Goal: Task Accomplishment & Management: Manage account settings

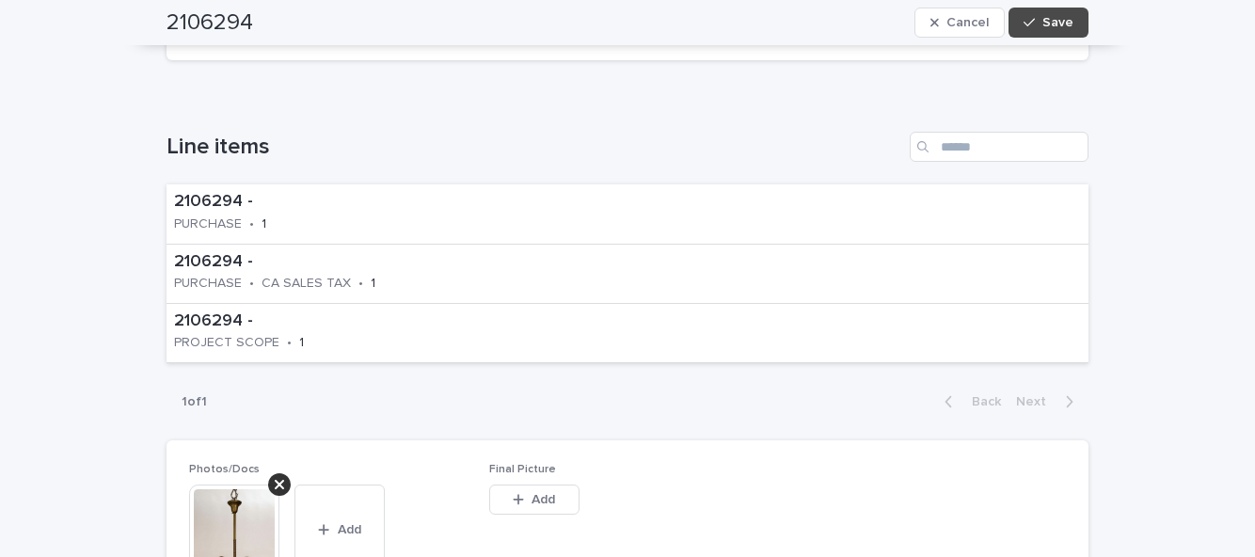
scroll to position [613, 0]
click at [549, 482] on button "Add" at bounding box center [534, 497] width 90 height 30
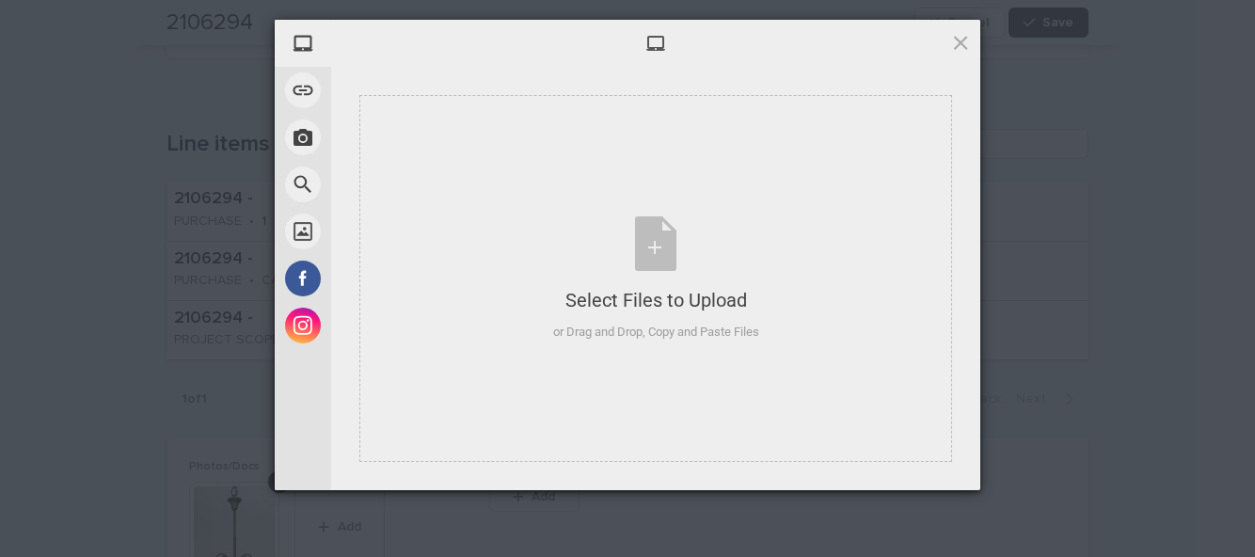
click at [709, 325] on div "or Drag and Drop, Copy and Paste Files" at bounding box center [656, 332] width 206 height 19
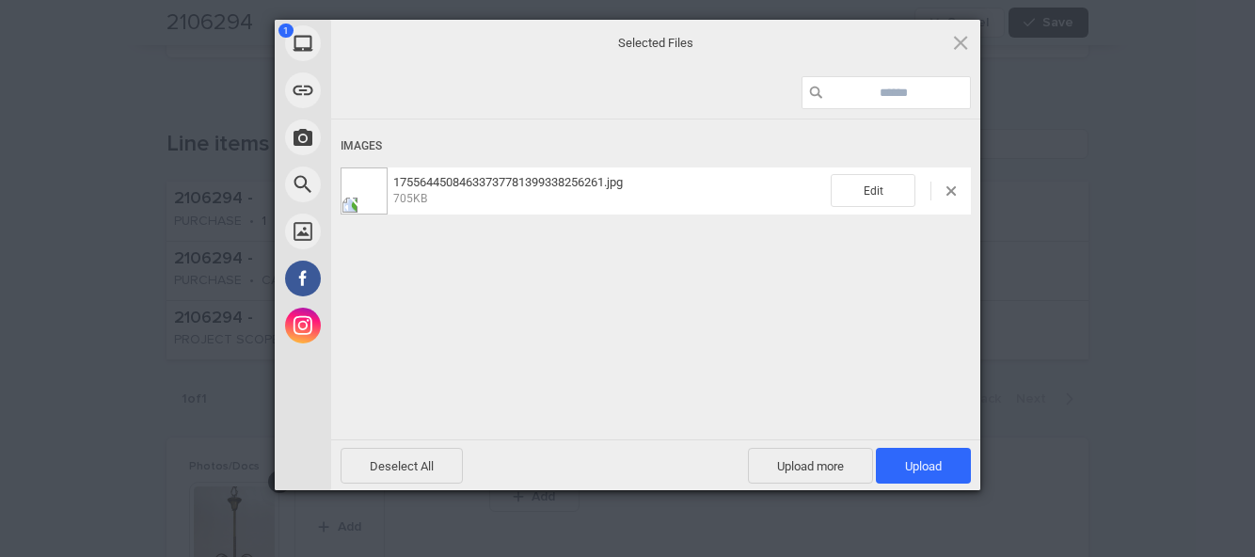
click at [944, 462] on span "Upload 1" at bounding box center [923, 466] width 95 height 36
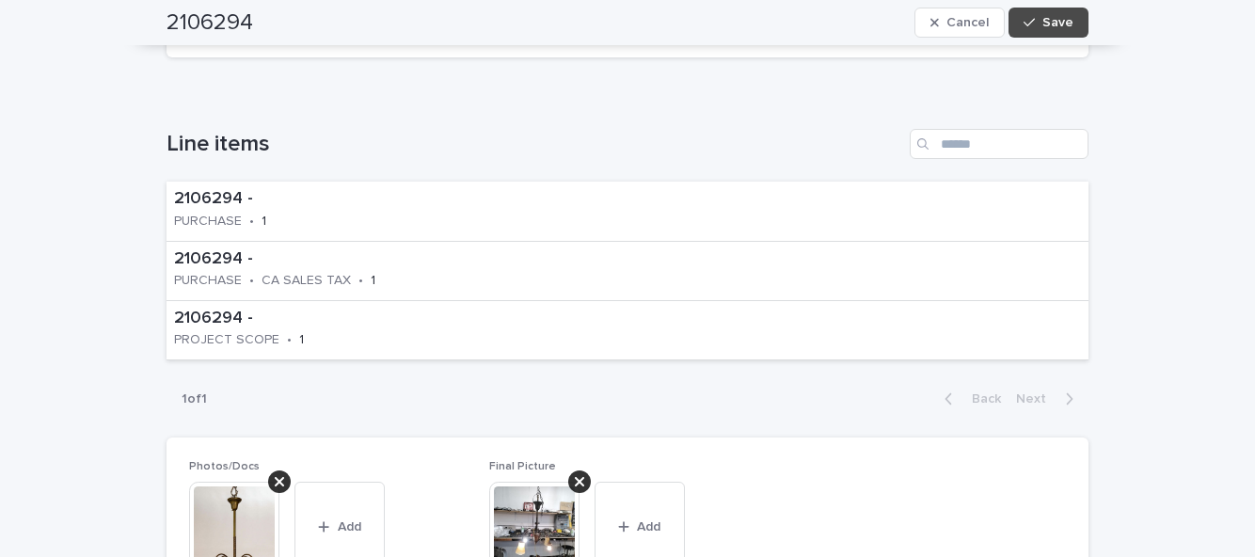
click at [1035, 26] on icon "button" at bounding box center [1028, 22] width 11 height 13
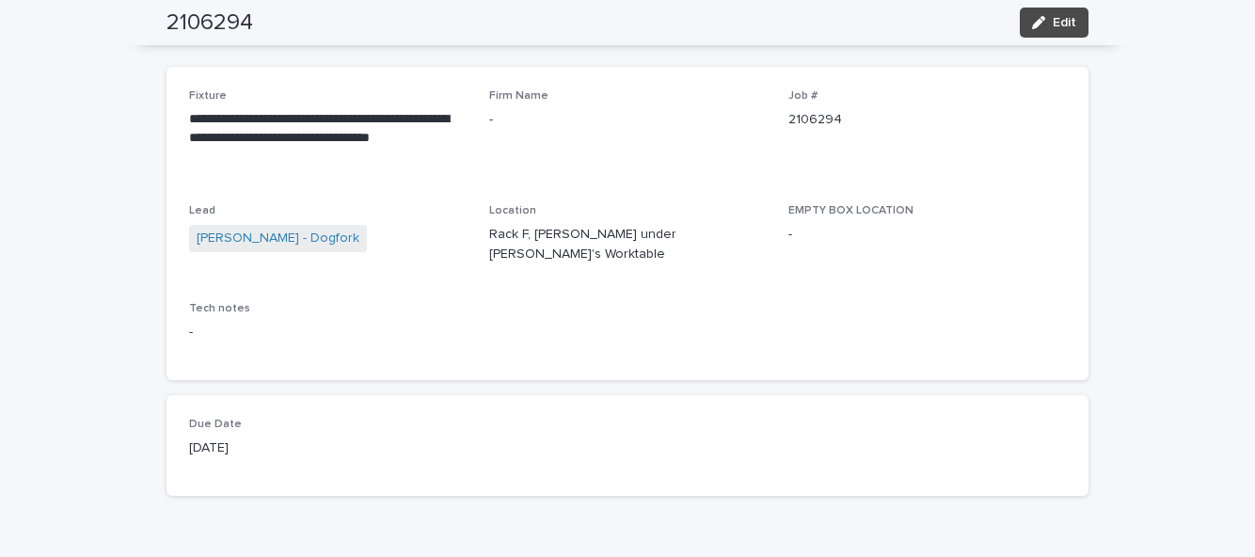
scroll to position [0, 0]
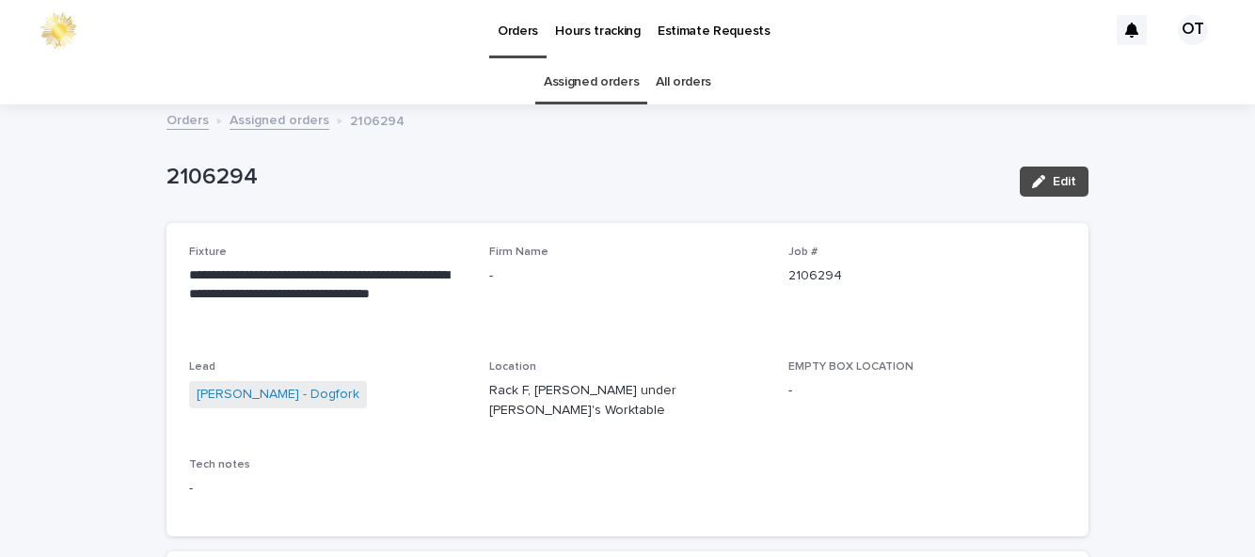
click at [606, 60] on link "Assigned orders" at bounding box center [591, 82] width 95 height 44
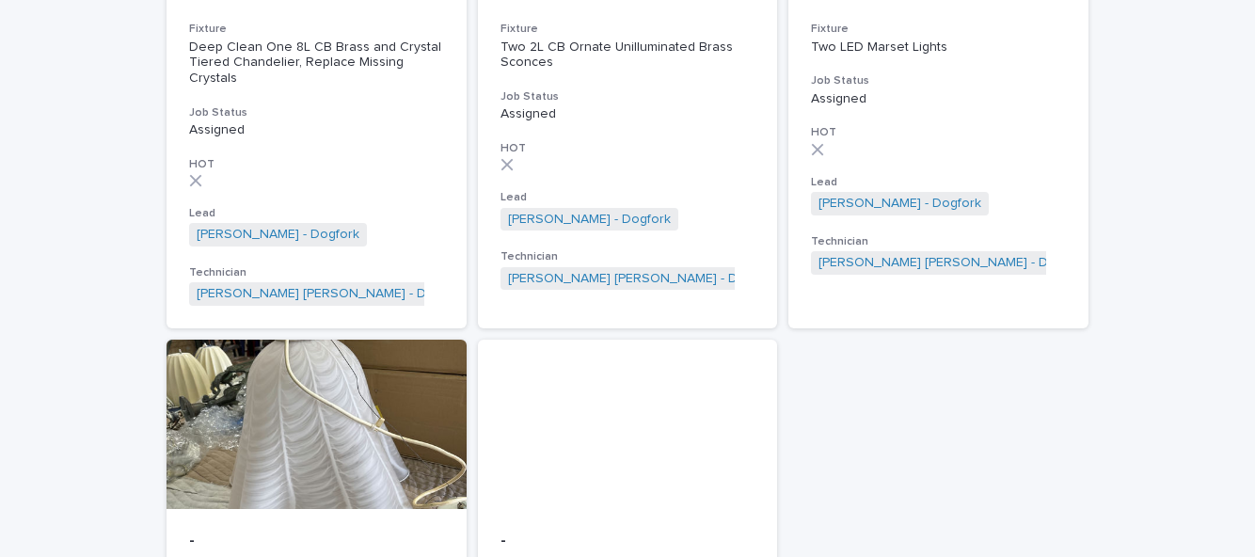
scroll to position [502, 0]
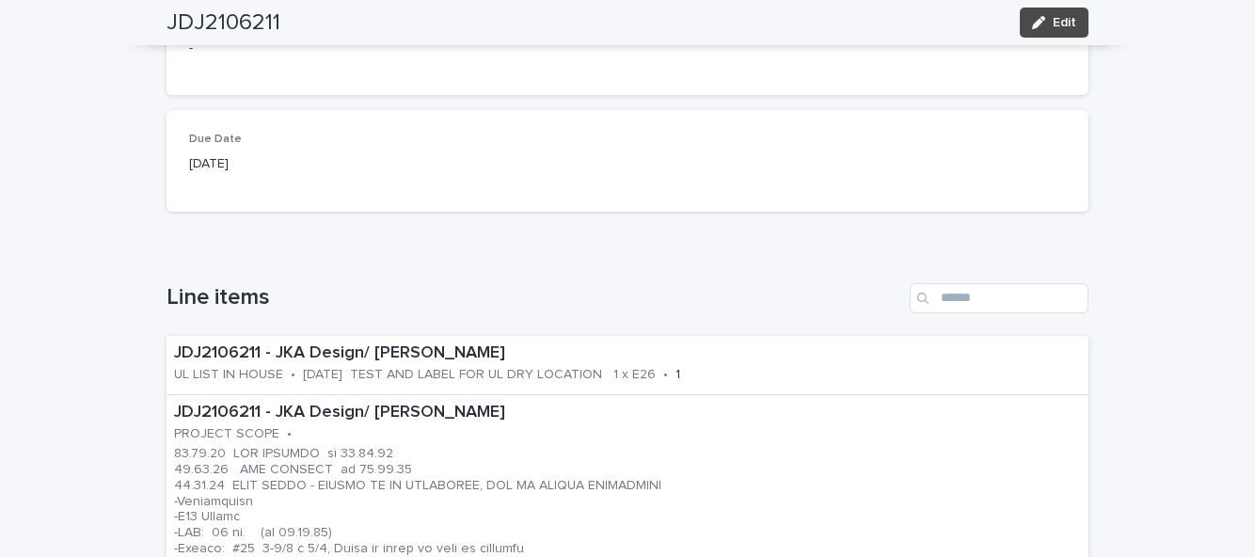
scroll to position [412, 0]
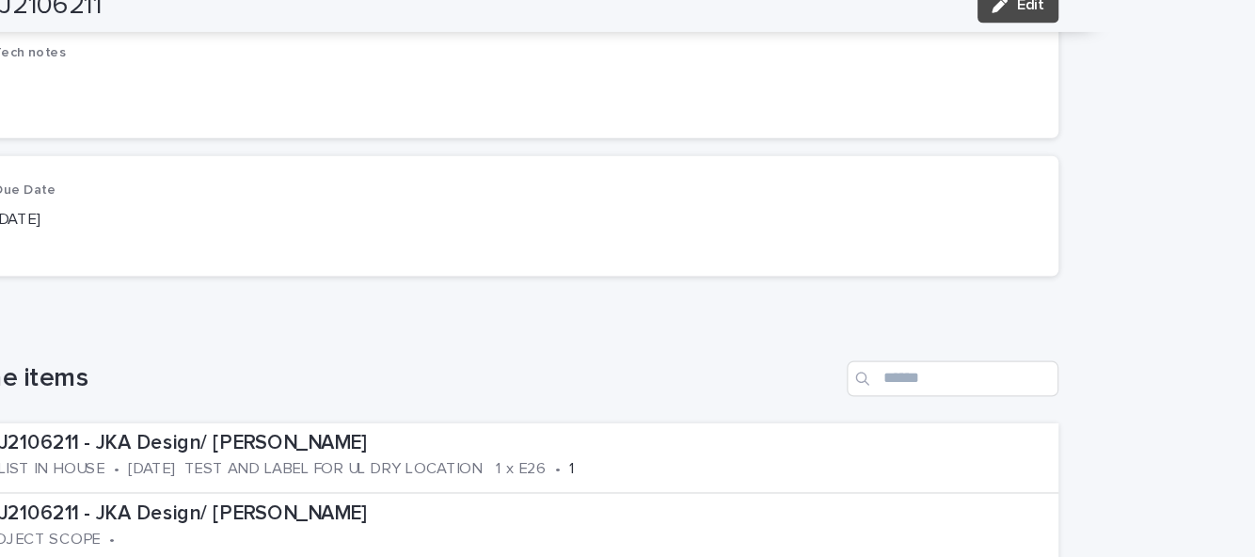
click at [1014, 229] on div "Loading... Saving… Due Date [DATE]" at bounding box center [627, 208] width 922 height 116
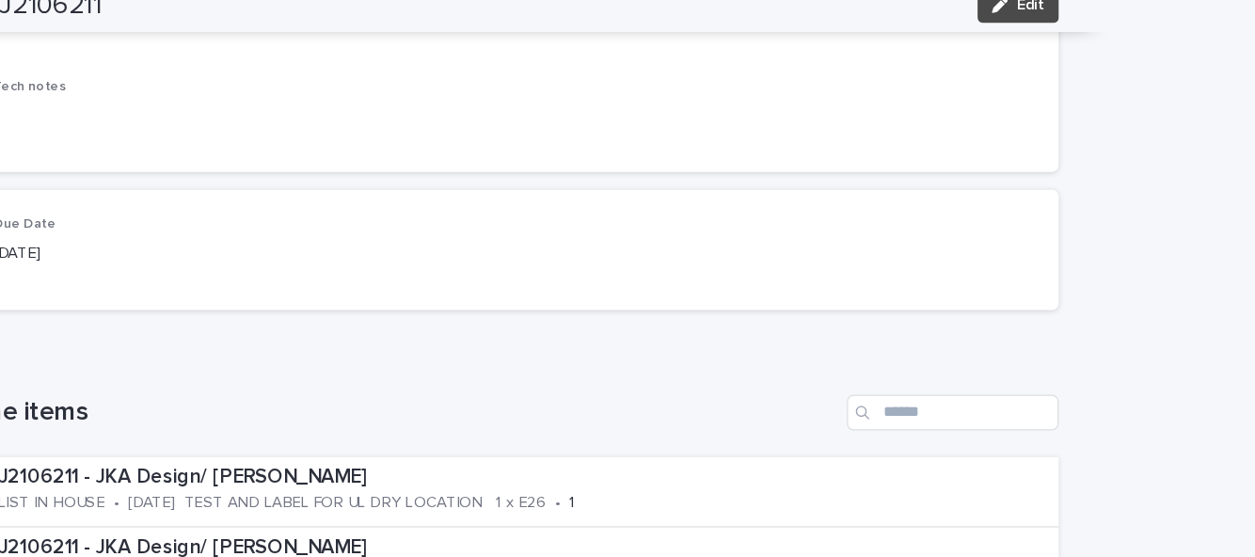
click at [983, 219] on div "Loading... Saving… Due Date [DATE]" at bounding box center [627, 237] width 922 height 116
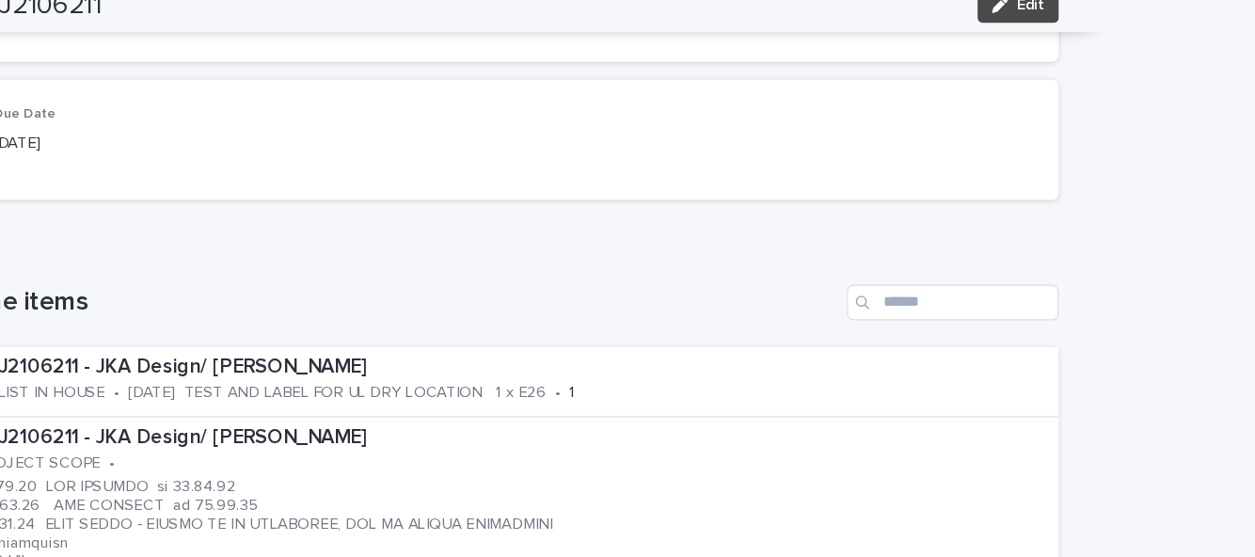
click at [941, 319] on p "JDJ2106211 - JKA Design/ [PERSON_NAME]" at bounding box center [592, 329] width 837 height 21
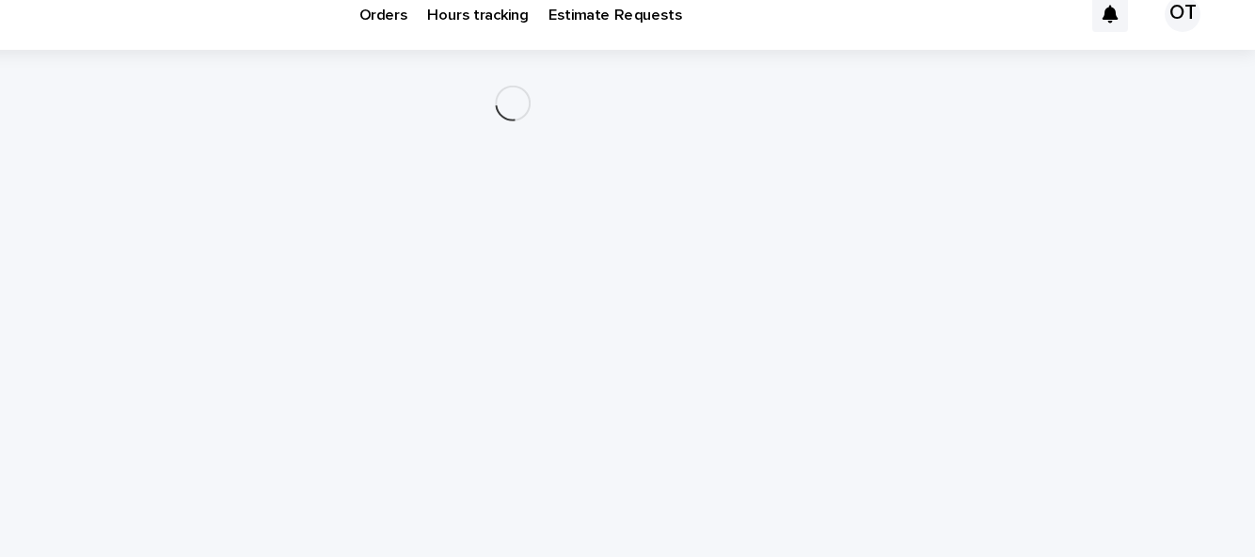
click at [577, 128] on div "Loading... Saving… Loading... Saving…" at bounding box center [627, 285] width 941 height 450
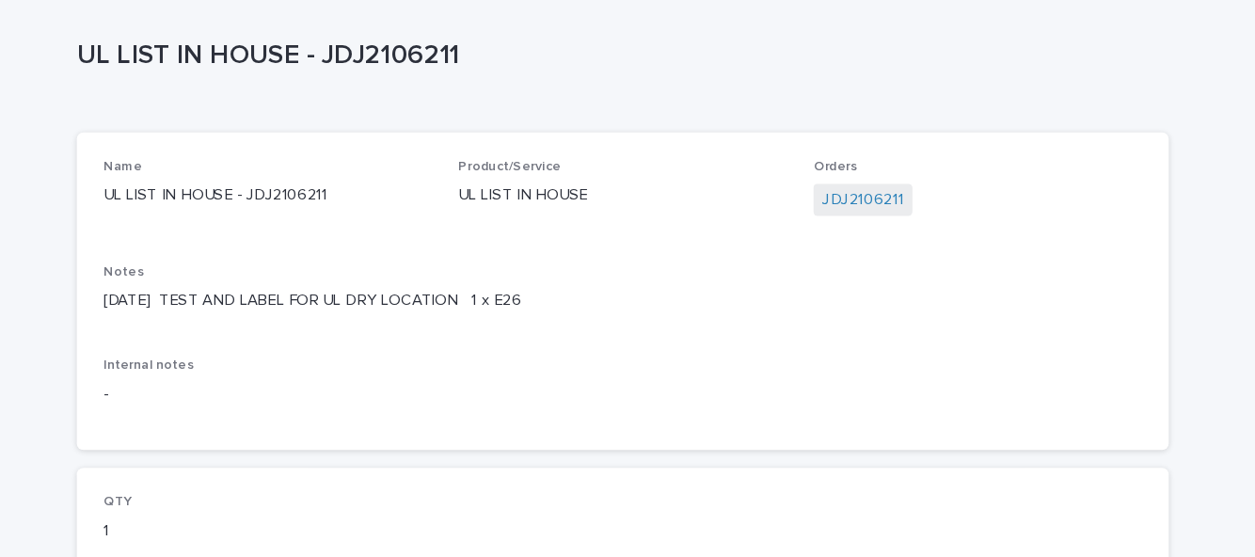
click at [448, 198] on div "Name UL LIST IN HOUSE - JDJ2106211 Product/Service UL LIST IN HOUSE Orders JDJ2…" at bounding box center [627, 332] width 922 height 269
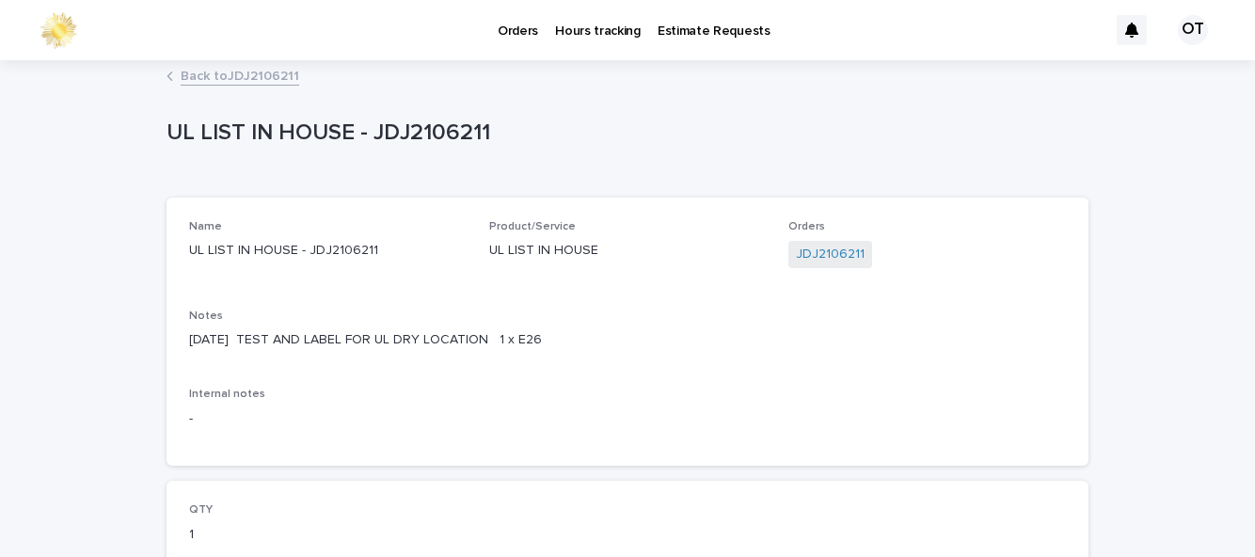
scroll to position [6, 0]
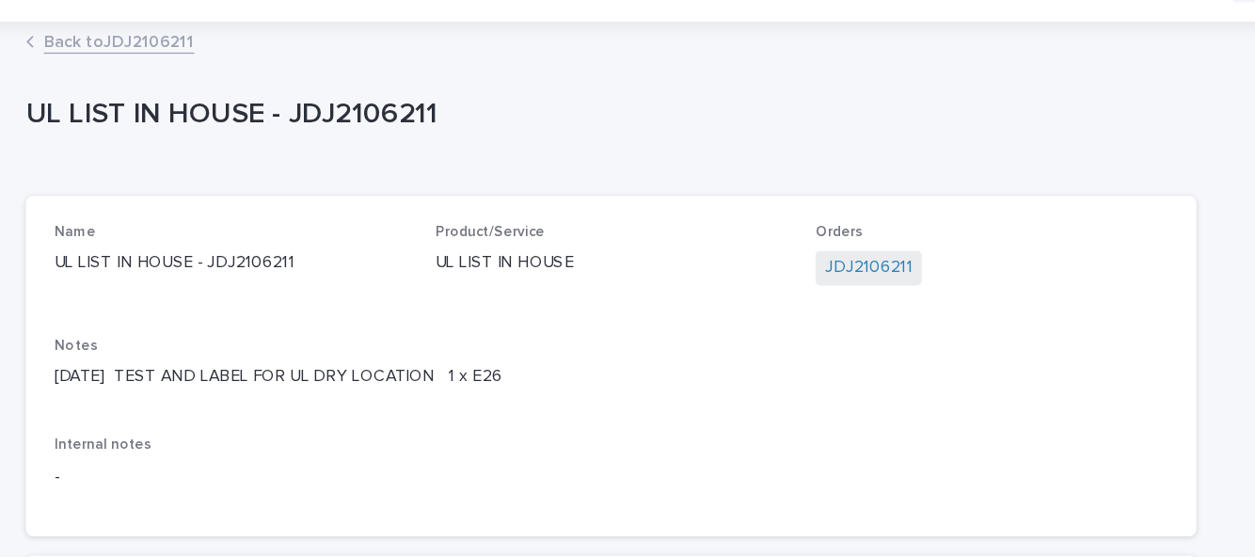
click at [803, 239] on link "JDJ2106211" at bounding box center [830, 249] width 69 height 20
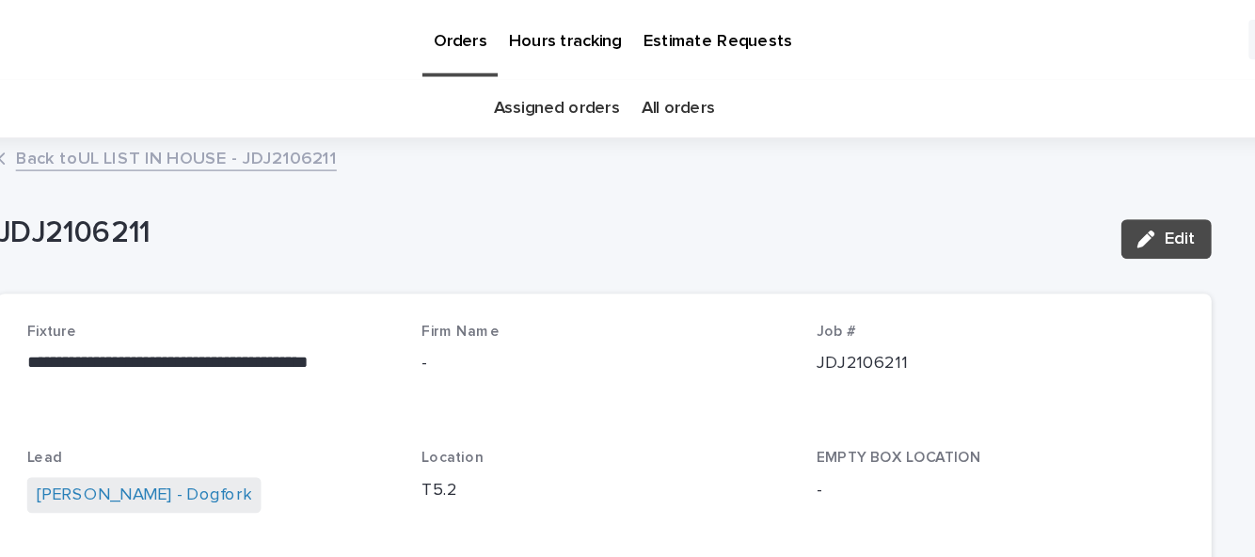
click at [596, 60] on link "Assigned orders" at bounding box center [591, 82] width 95 height 44
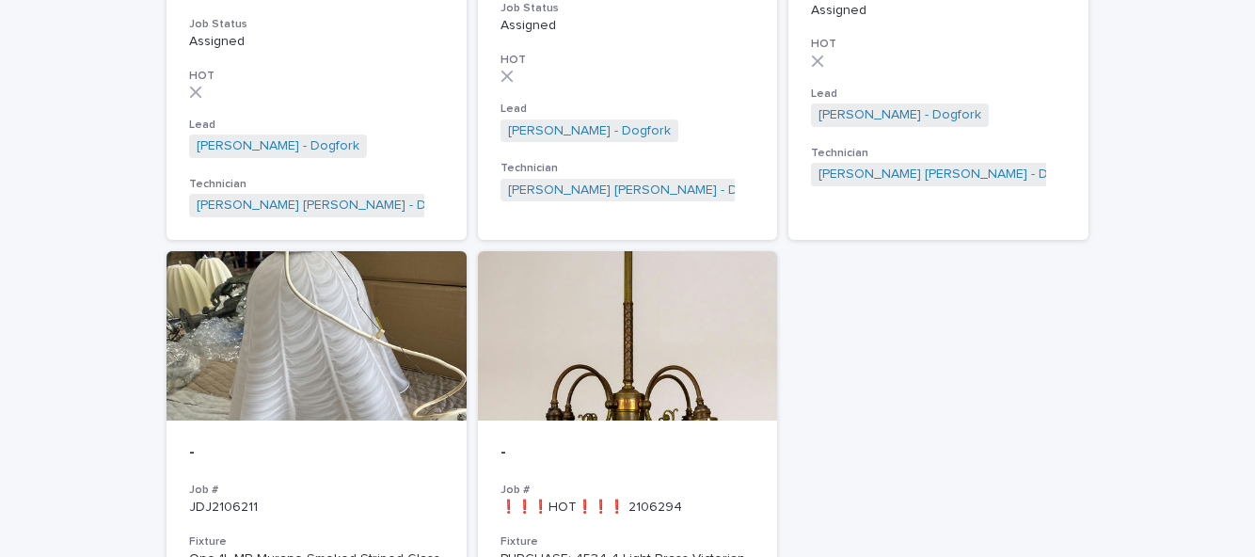
scroll to position [733, 0]
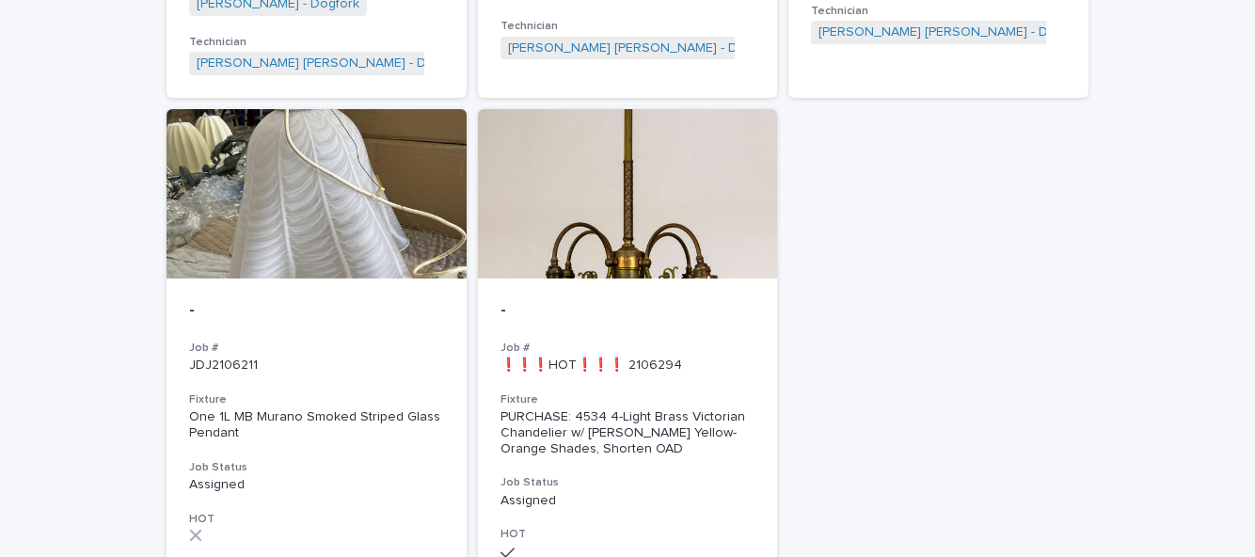
click at [673, 409] on div "PURCHASE: 4534 4-Light Brass Victorian Chandelier w/ [PERSON_NAME] Yellow-Orang…" at bounding box center [627, 432] width 255 height 47
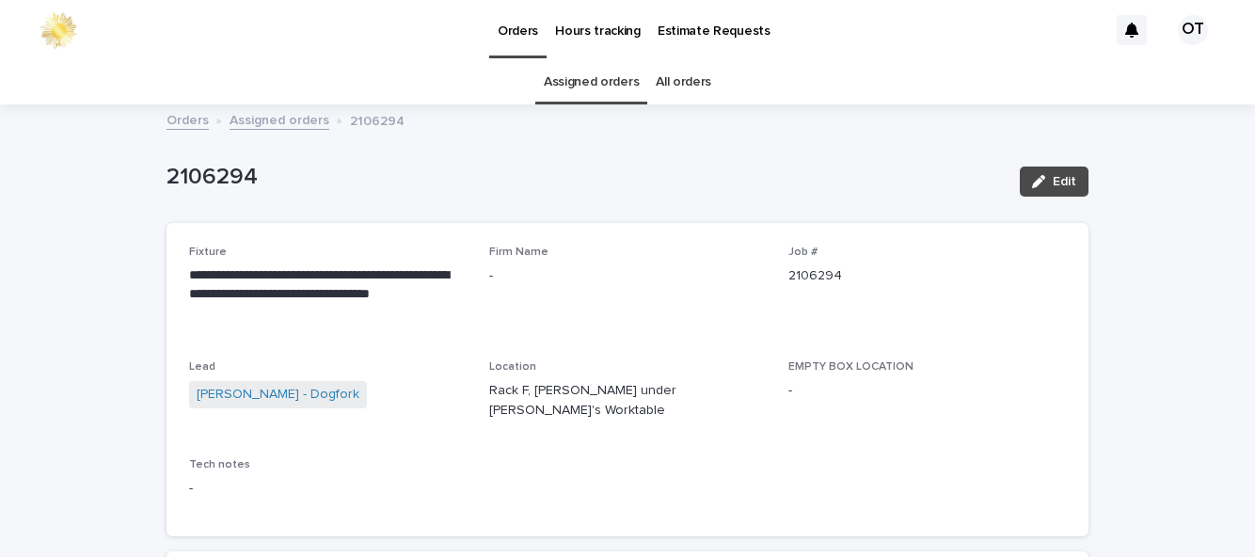
click at [1067, 175] on span "Edit" at bounding box center [1065, 181] width 24 height 13
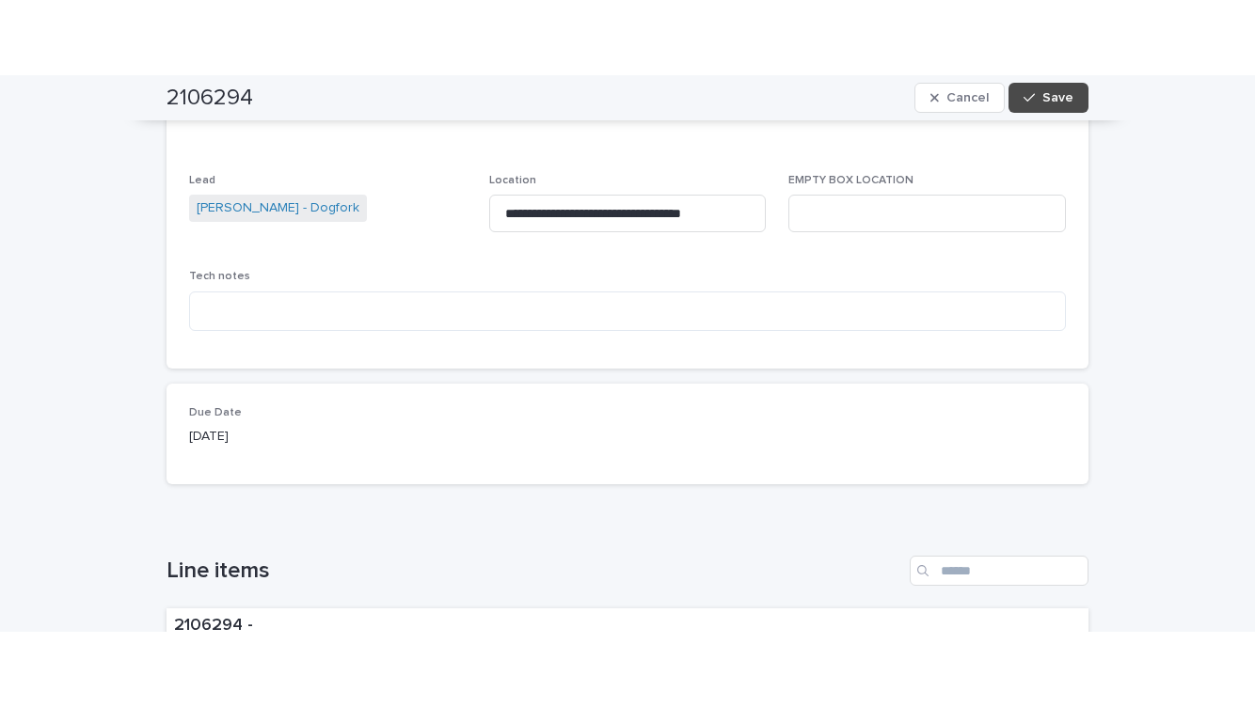
scroll to position [251, 0]
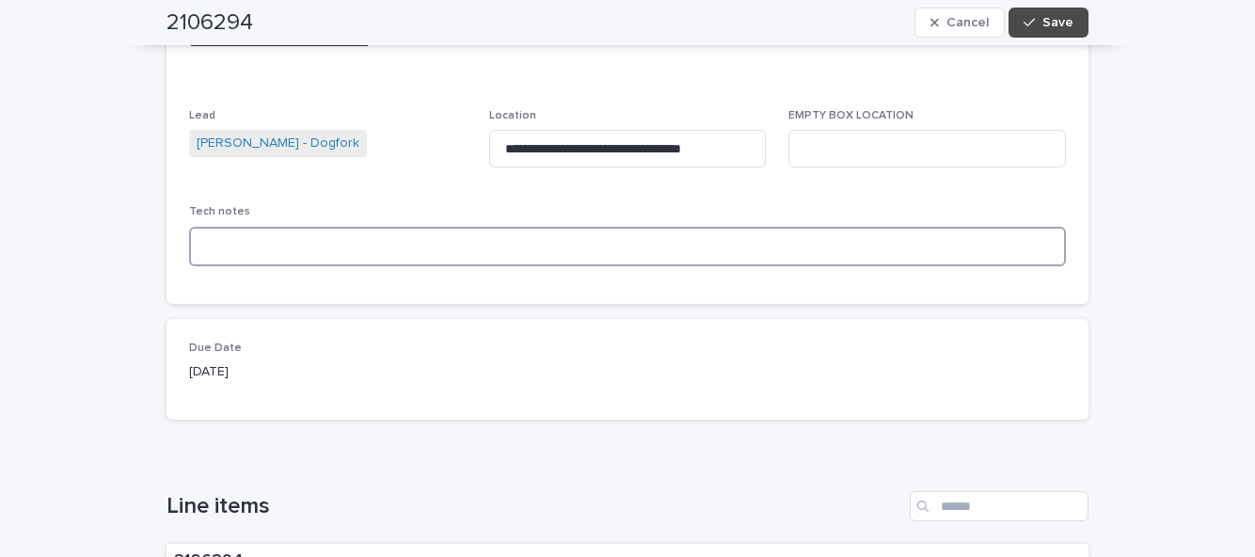
click at [333, 227] on textarea at bounding box center [627, 247] width 877 height 40
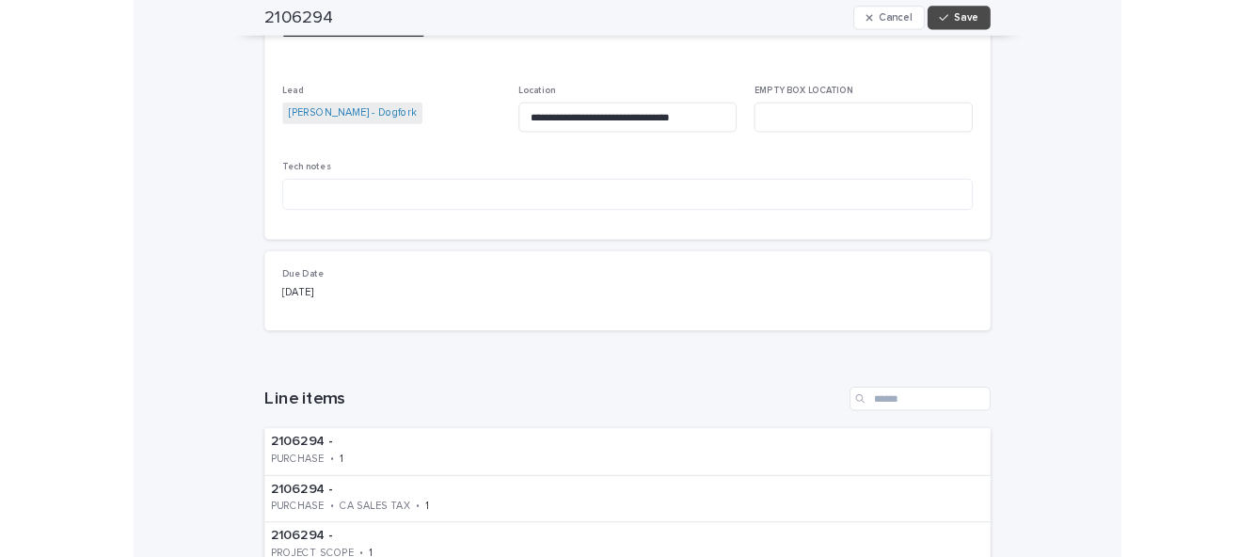
scroll to position [0, 0]
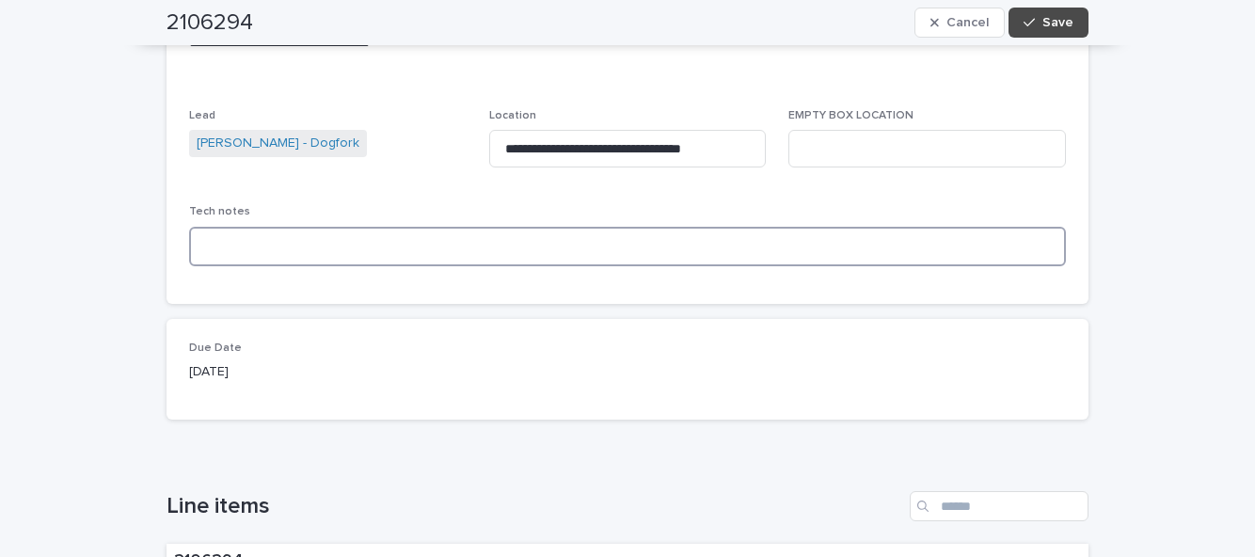
click at [520, 243] on textarea at bounding box center [627, 247] width 877 height 40
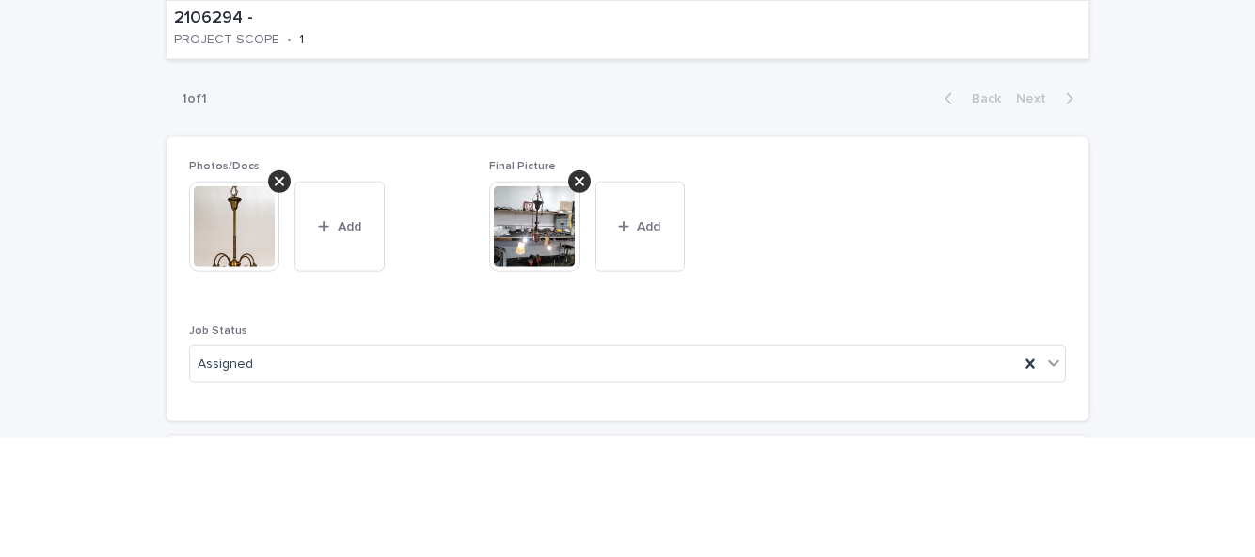
scroll to position [999, 0]
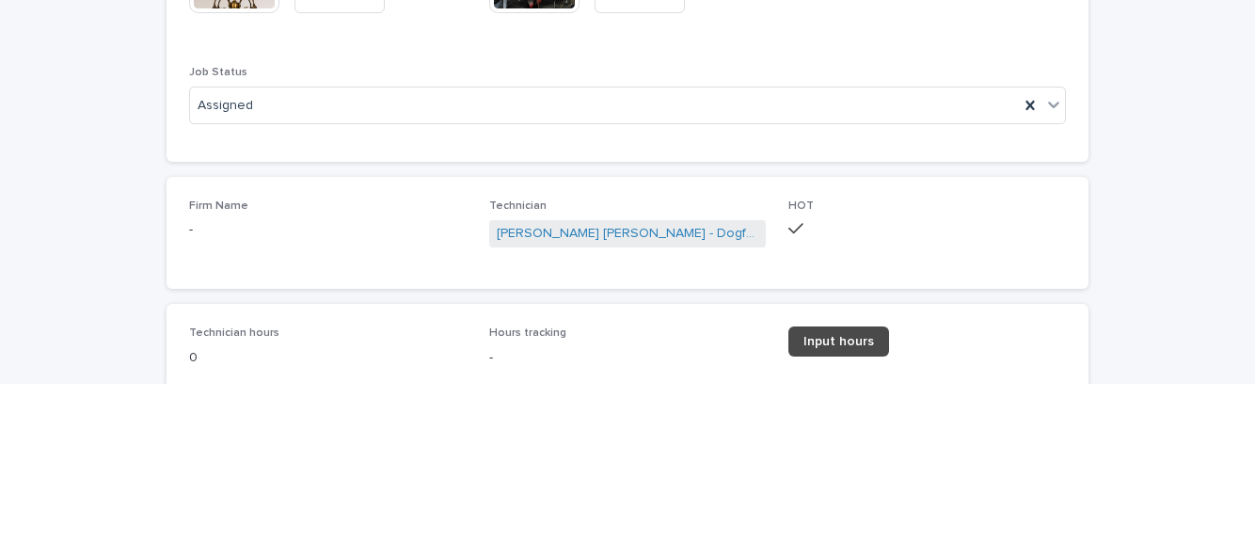
type textarea "**********"
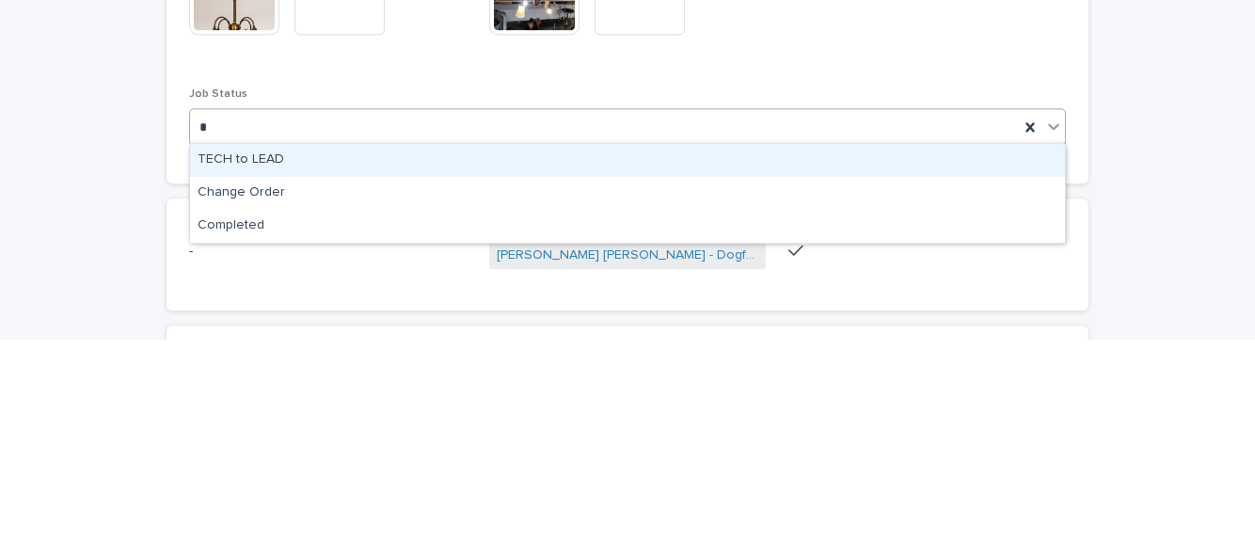
scroll to position [0, 0]
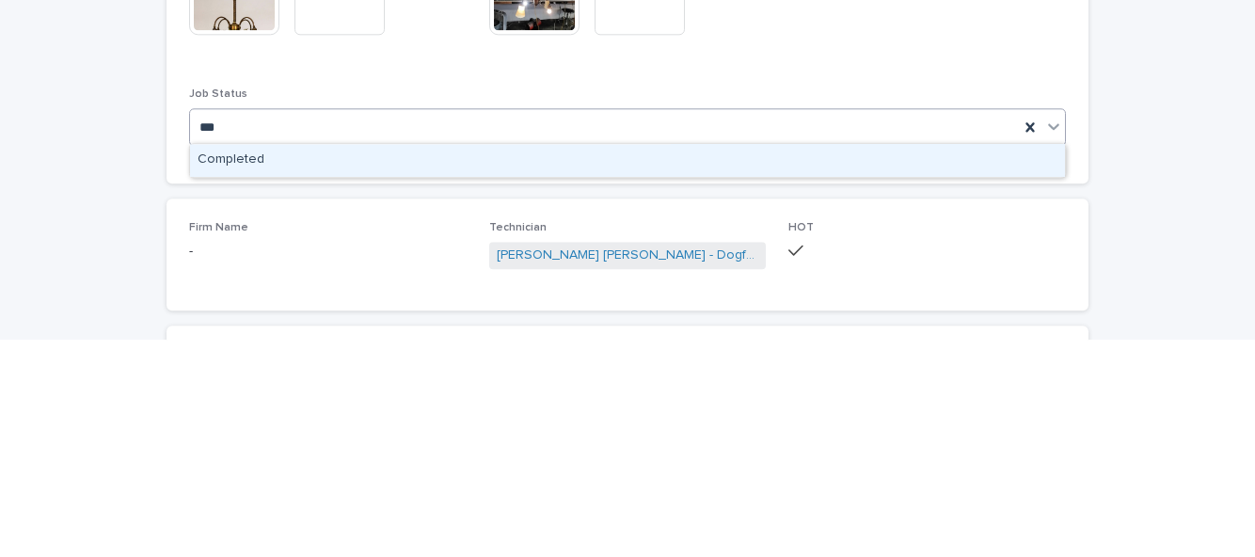
click at [818, 393] on div "Completed" at bounding box center [627, 377] width 875 height 33
type input "***"
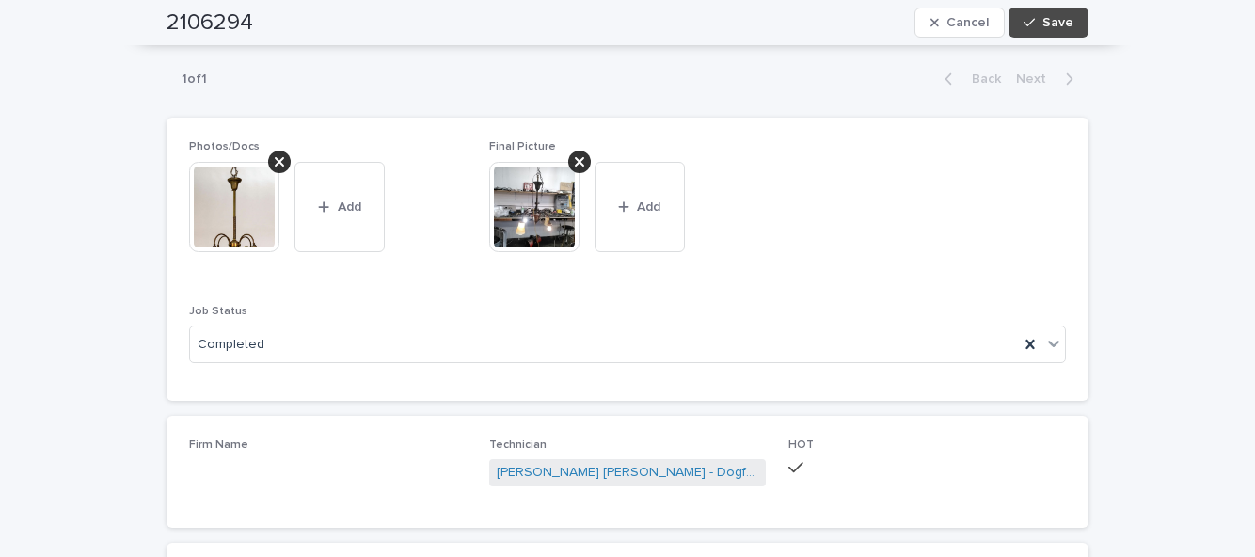
scroll to position [999, 0]
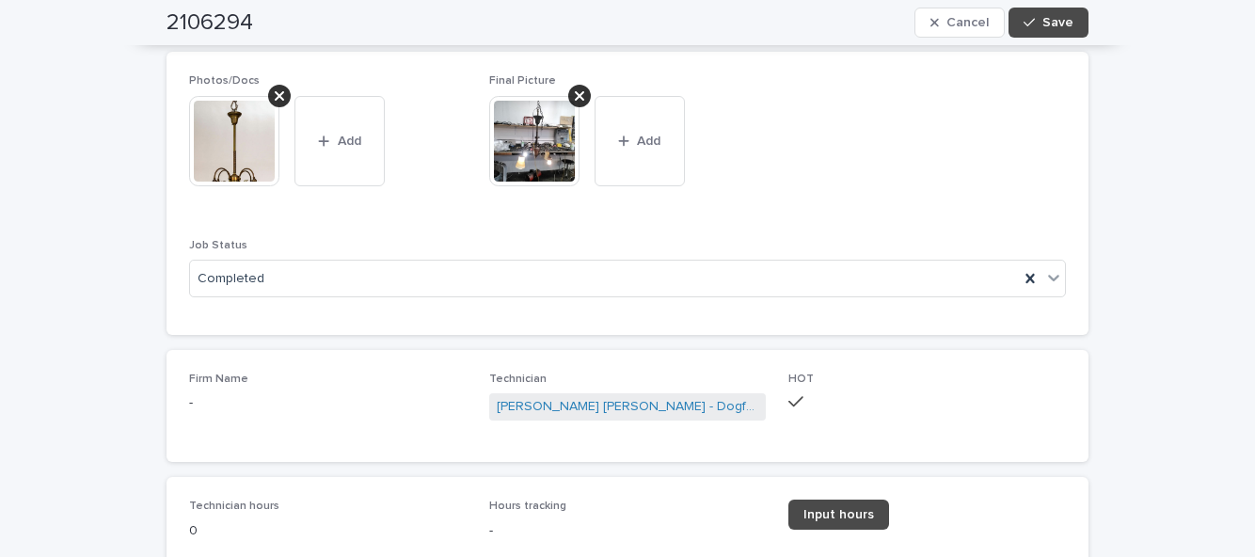
click at [856, 504] on link "Input hours" at bounding box center [838, 514] width 101 height 30
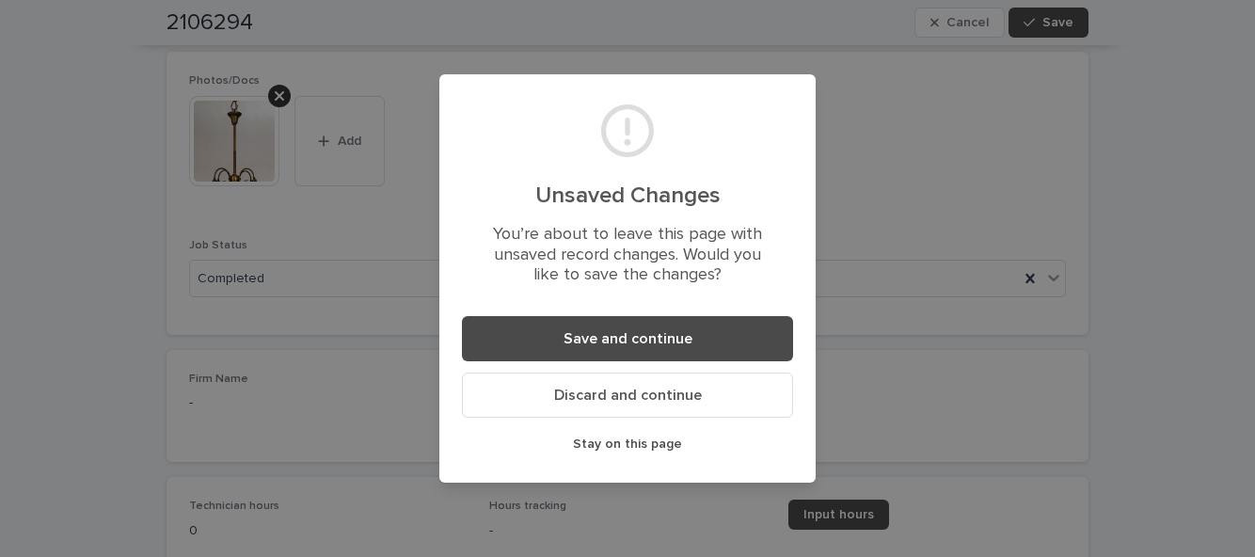
click at [747, 339] on button "Save and continue" at bounding box center [627, 338] width 331 height 45
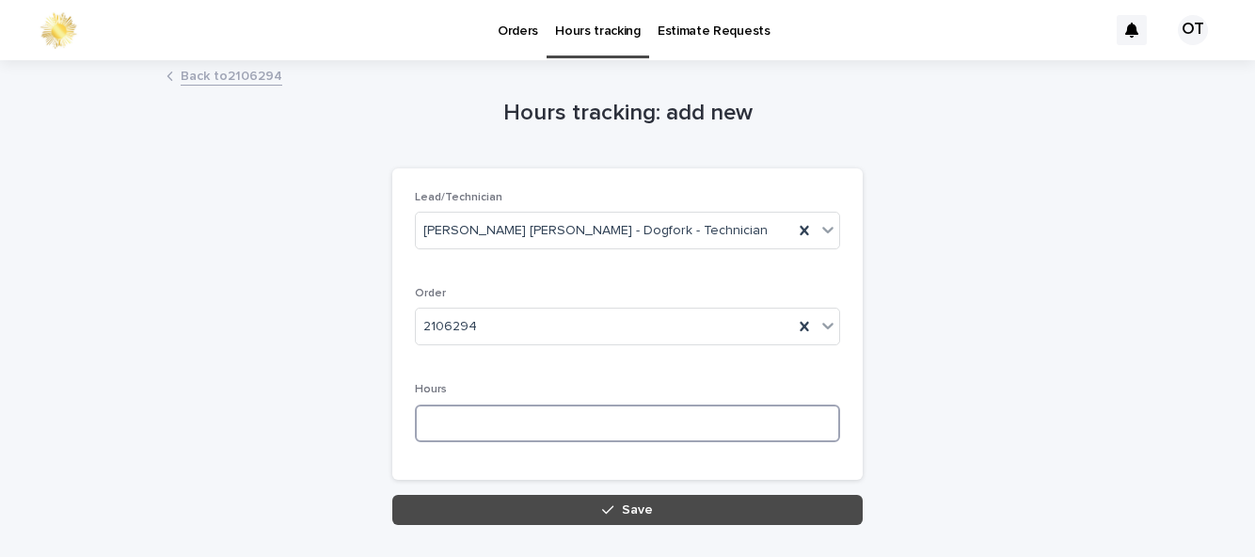
click at [618, 423] on input at bounding box center [627, 423] width 425 height 38
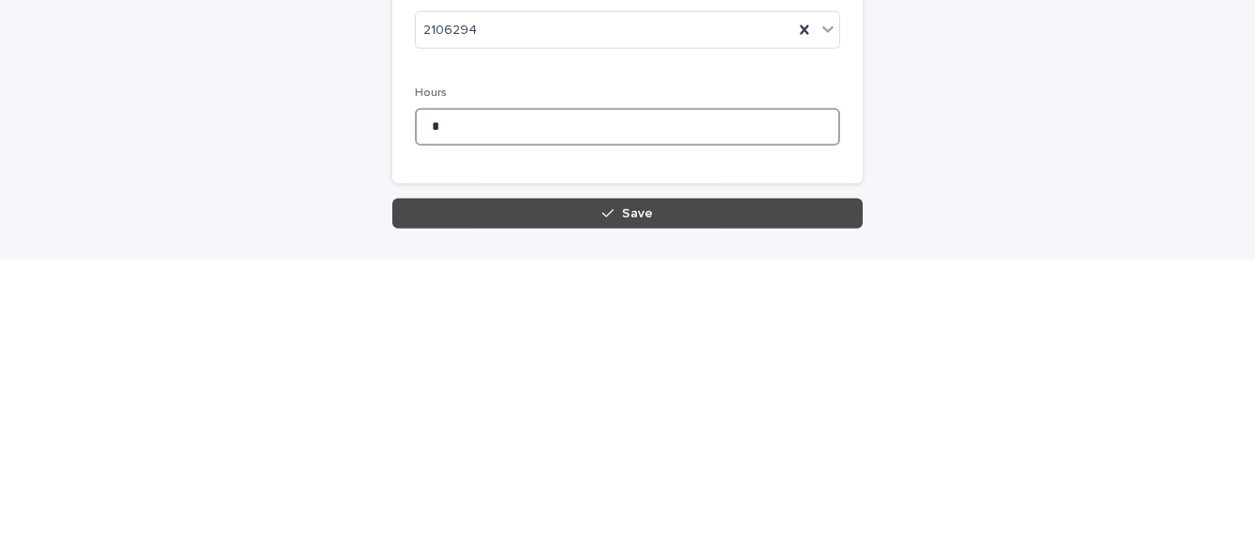
type input "*"
click at [654, 512] on button "Save" at bounding box center [627, 510] width 470 height 30
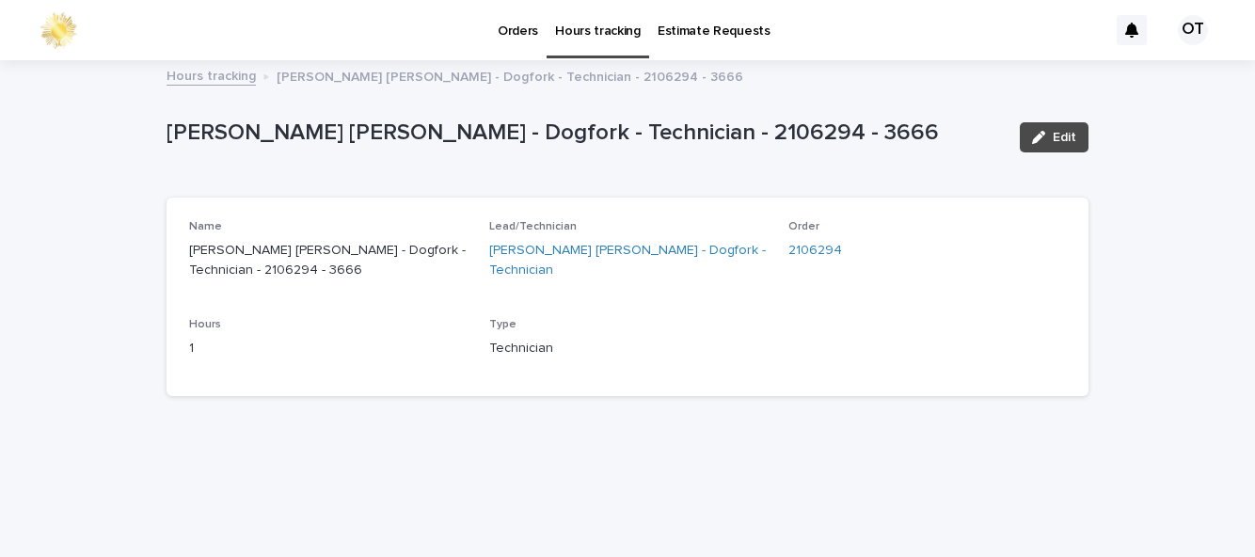
click at [515, 45] on link "Orders" at bounding box center [517, 29] width 57 height 58
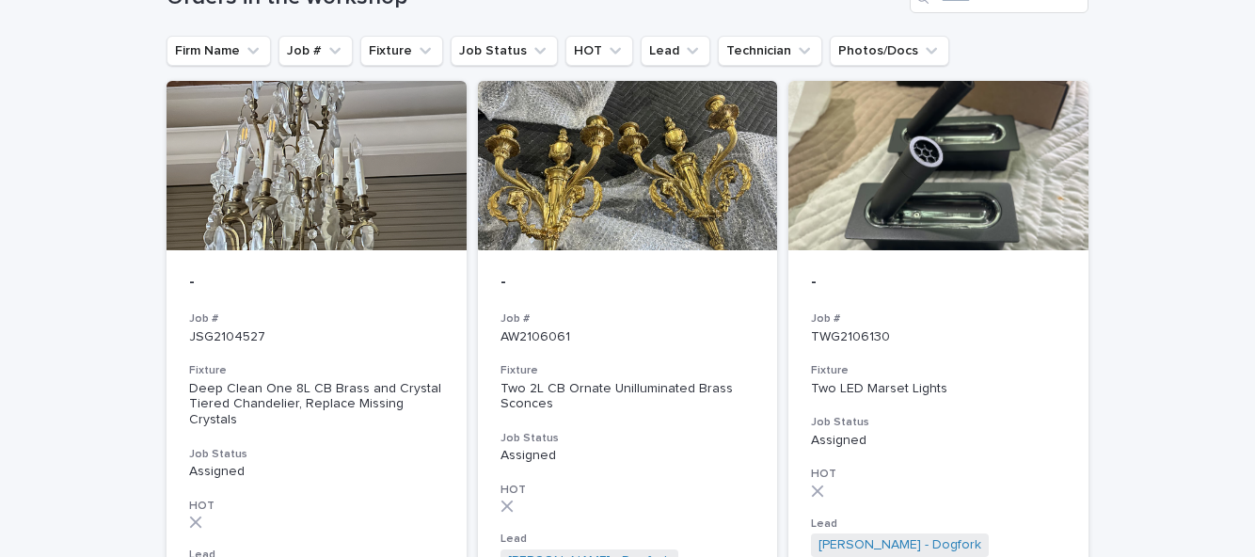
scroll to position [159, 0]
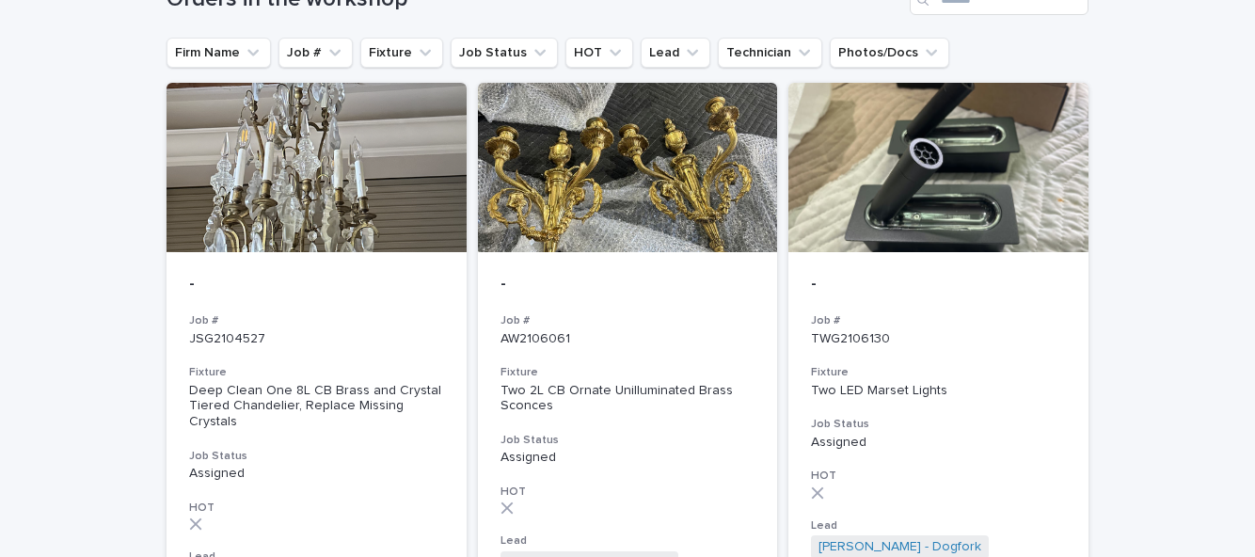
click at [1010, 258] on div "- Job # TWG2106130 Fixture Two LED Marset Lights Job Status Assigned HOT Lead […" at bounding box center [938, 446] width 300 height 388
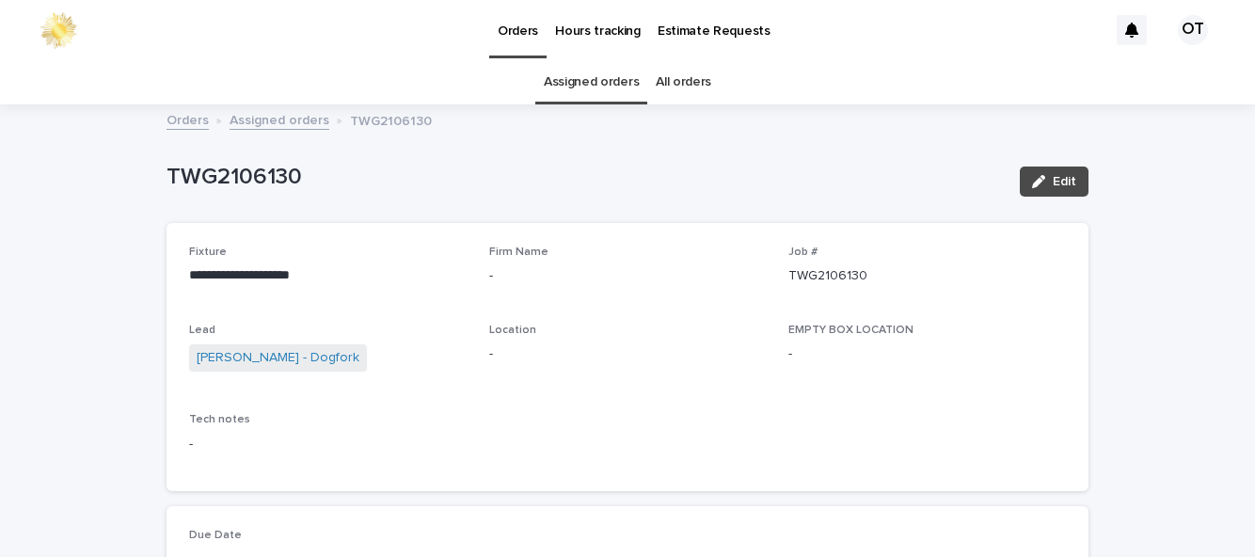
click at [586, 60] on link "Assigned orders" at bounding box center [591, 82] width 95 height 44
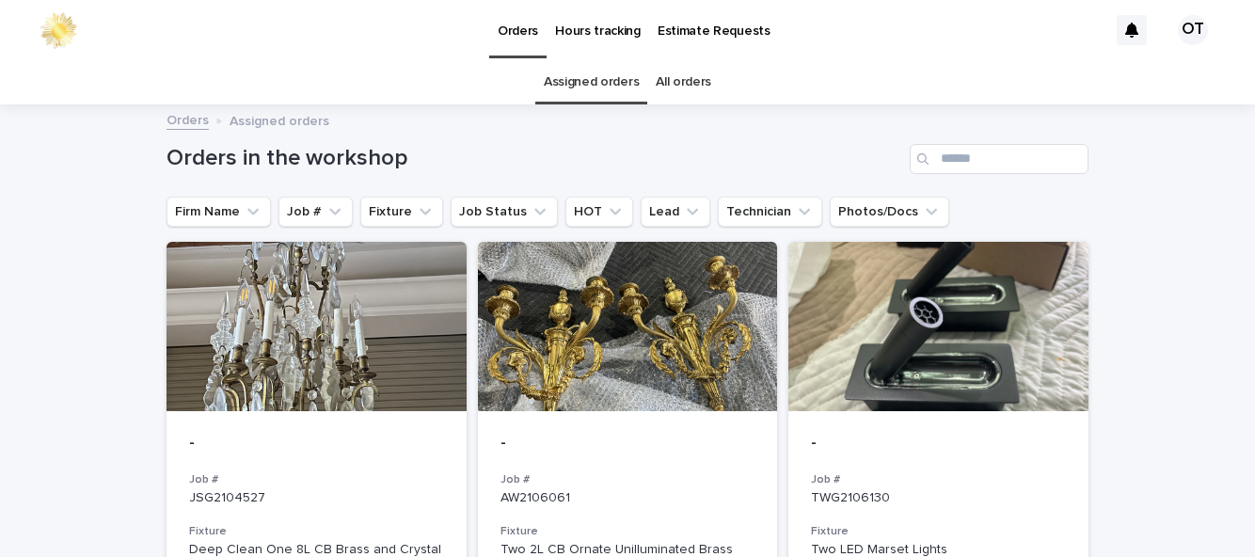
click at [690, 278] on div at bounding box center [628, 326] width 300 height 169
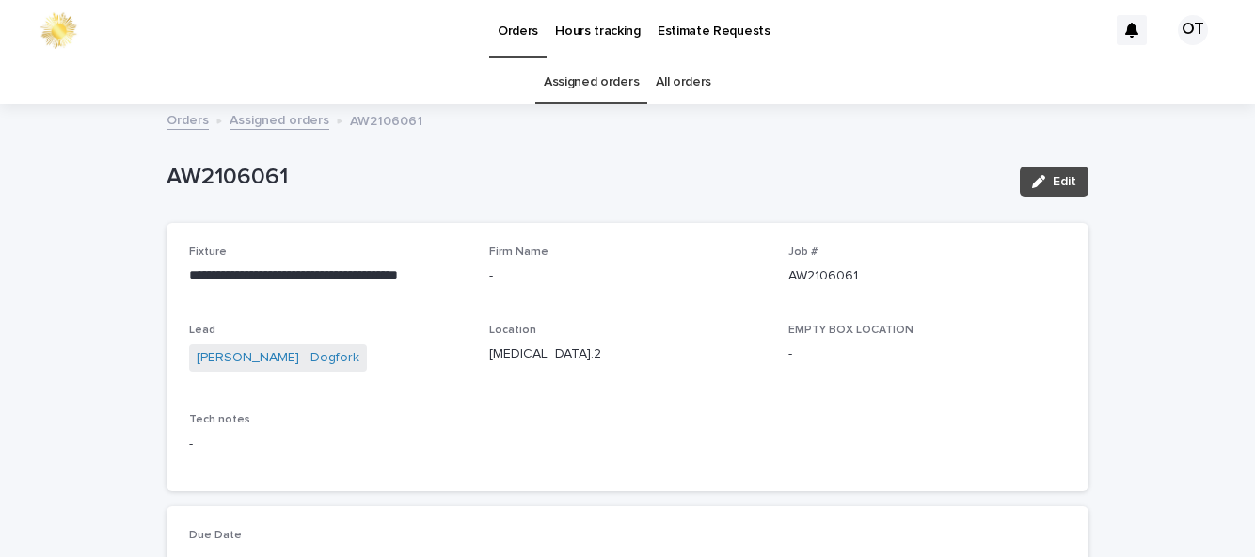
click at [617, 84] on link "Assigned orders" at bounding box center [591, 82] width 95 height 44
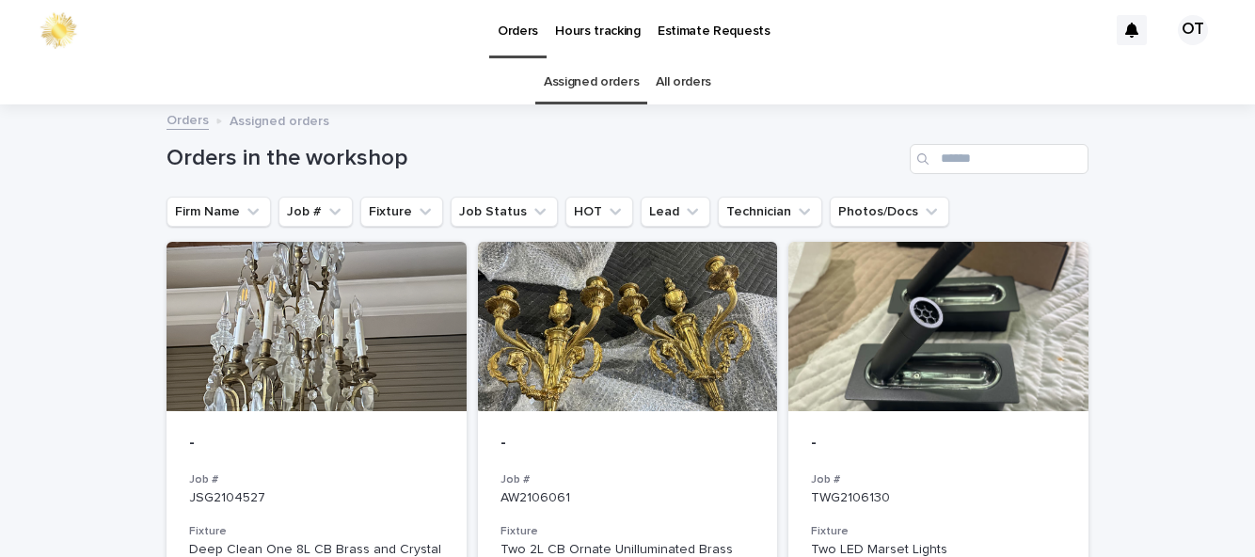
click at [1038, 348] on div at bounding box center [938, 326] width 300 height 169
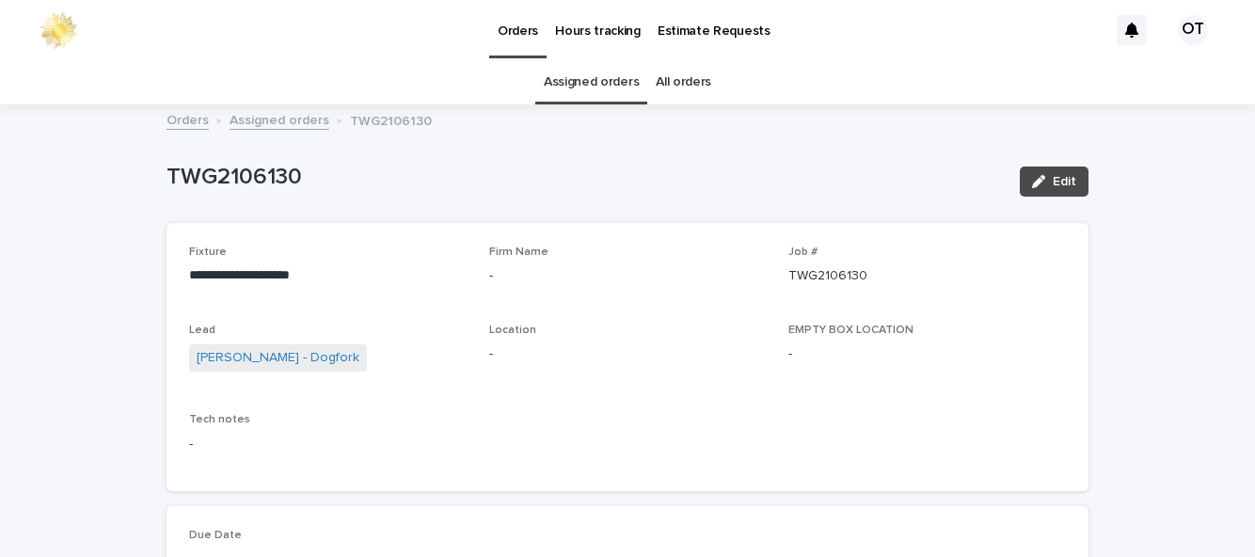
click at [592, 83] on link "Assigned orders" at bounding box center [591, 82] width 95 height 44
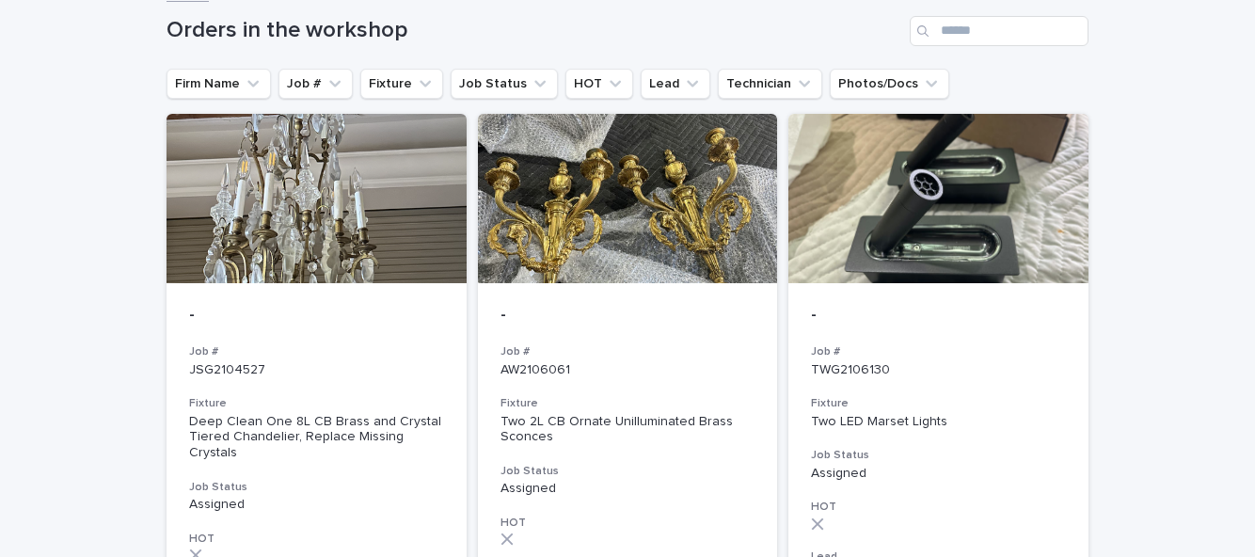
scroll to position [130, 0]
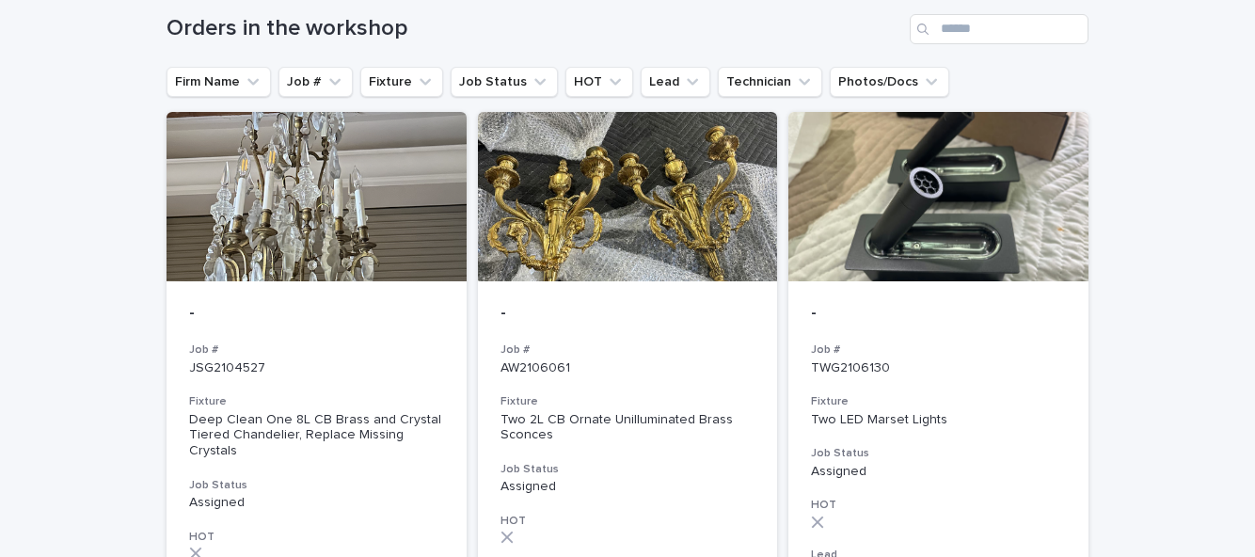
click at [632, 251] on div at bounding box center [628, 196] width 300 height 169
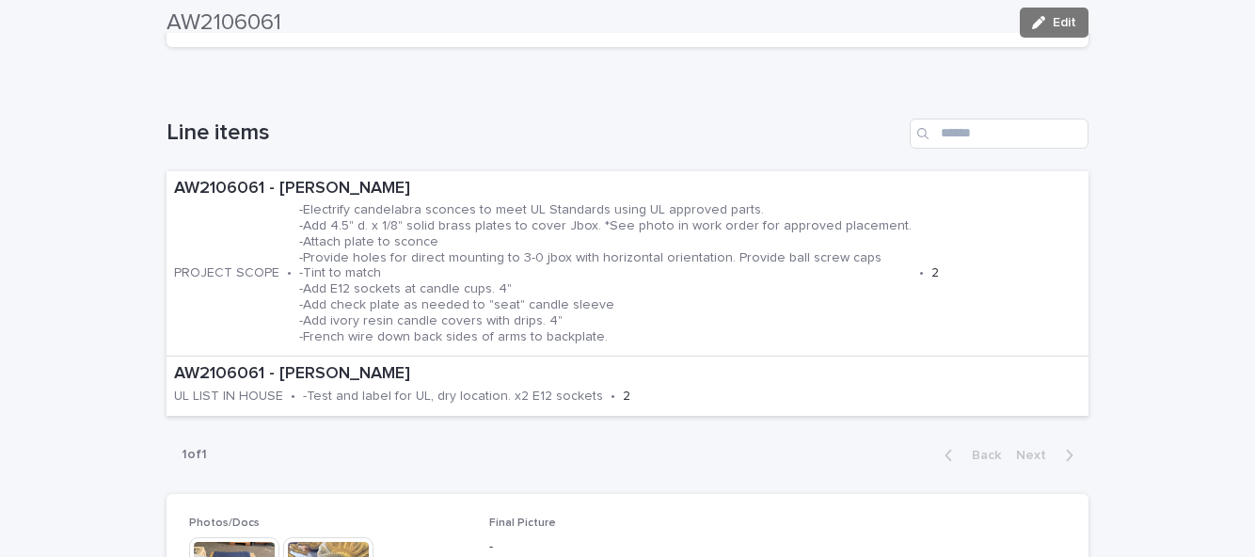
scroll to position [734, 0]
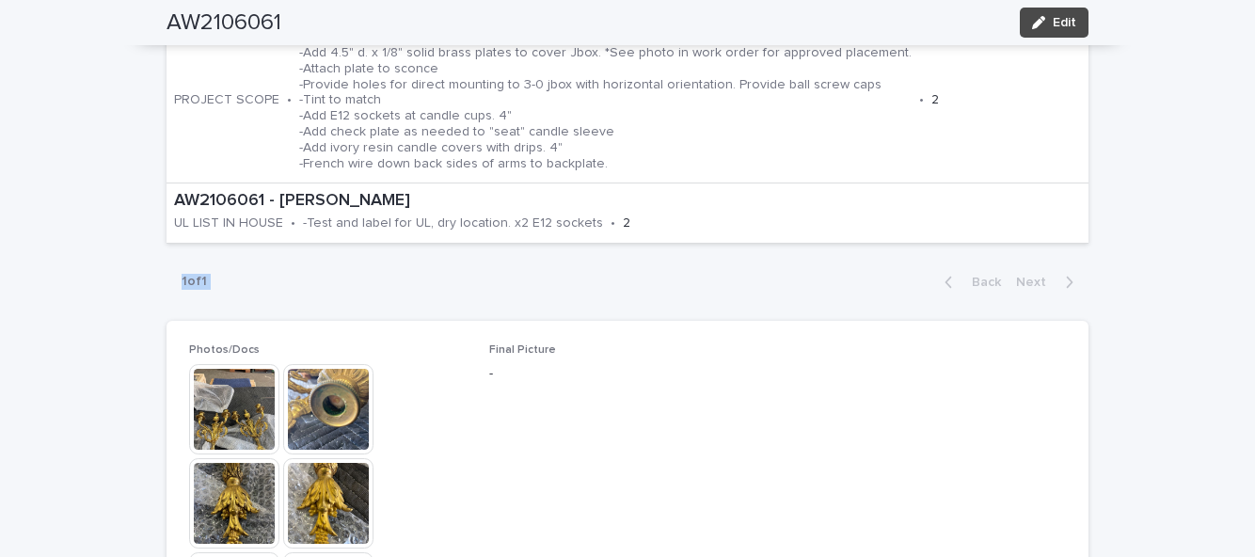
click at [53, 130] on div "**********" at bounding box center [627, 338] width 1255 height 1930
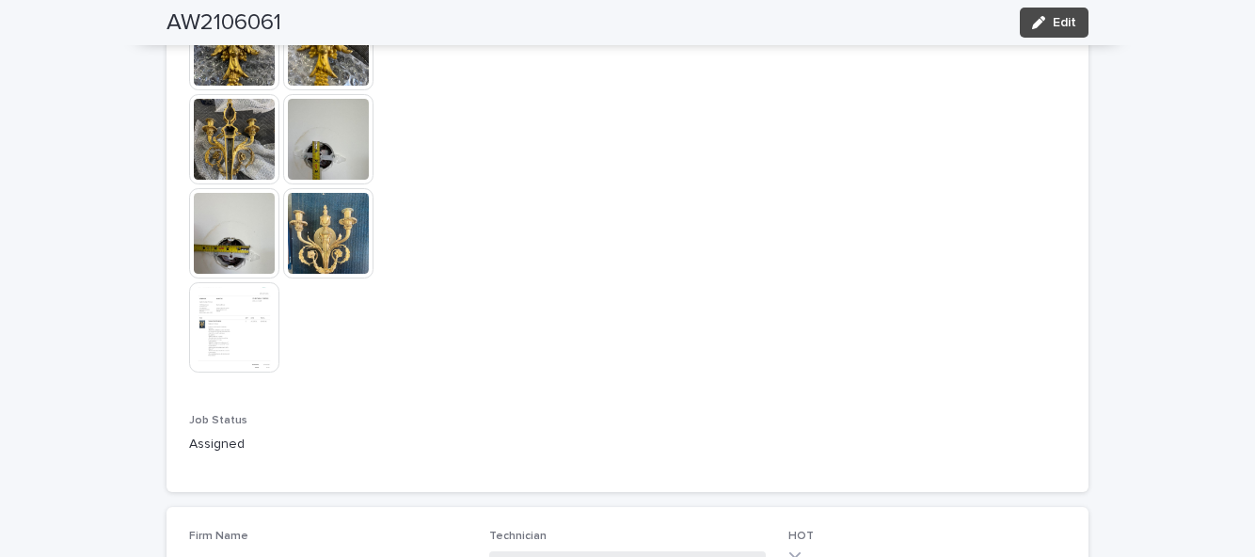
scroll to position [1212, 0]
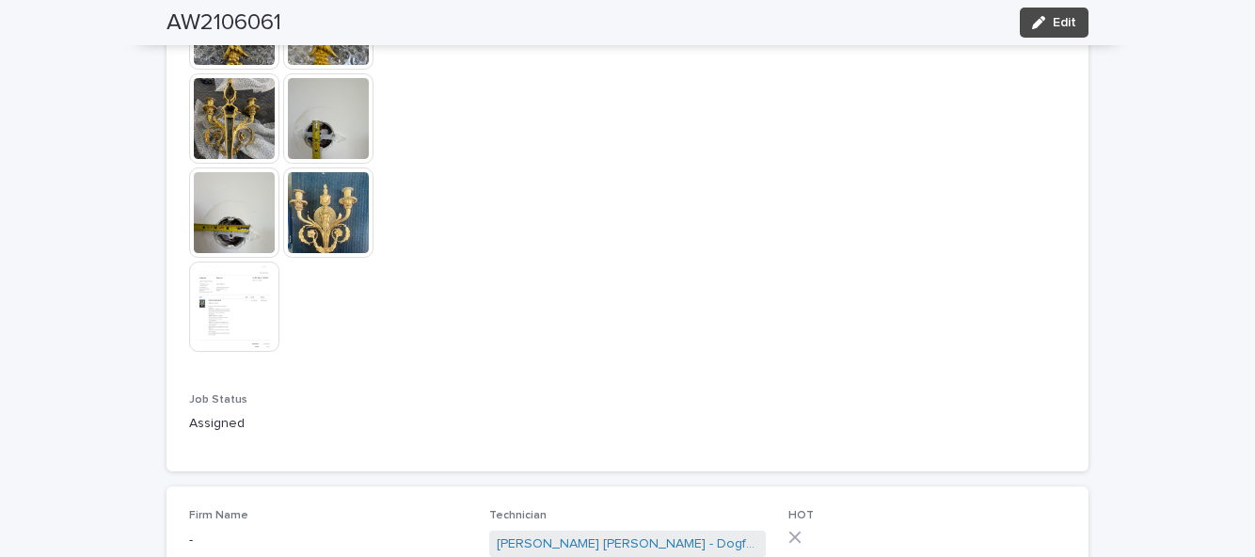
click at [352, 231] on img at bounding box center [328, 212] width 90 height 90
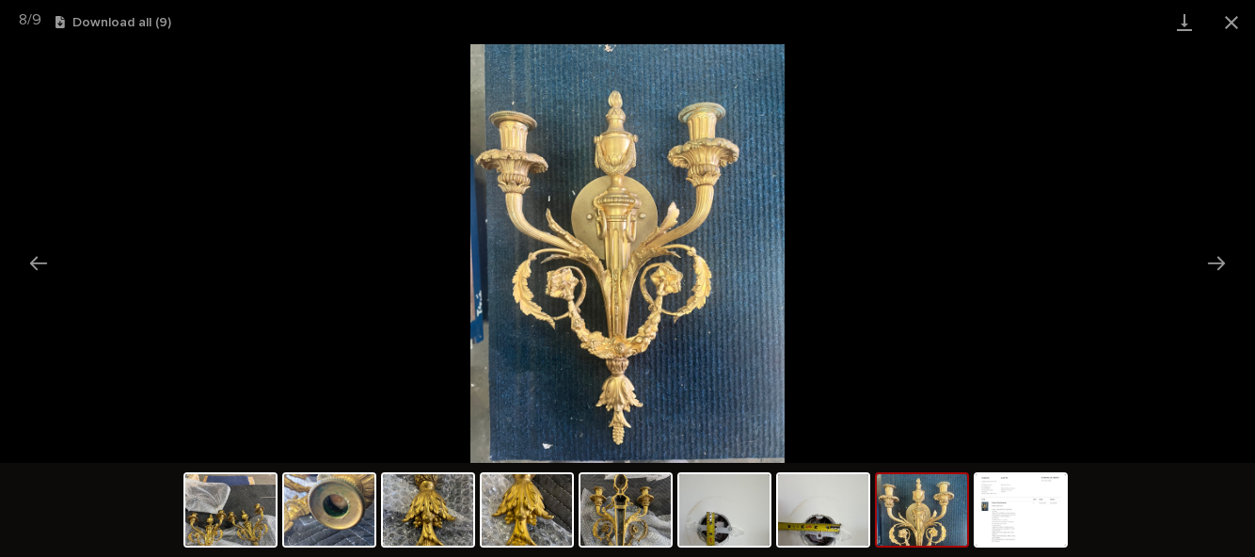
click at [1240, 24] on button "Close gallery" at bounding box center [1231, 22] width 47 height 44
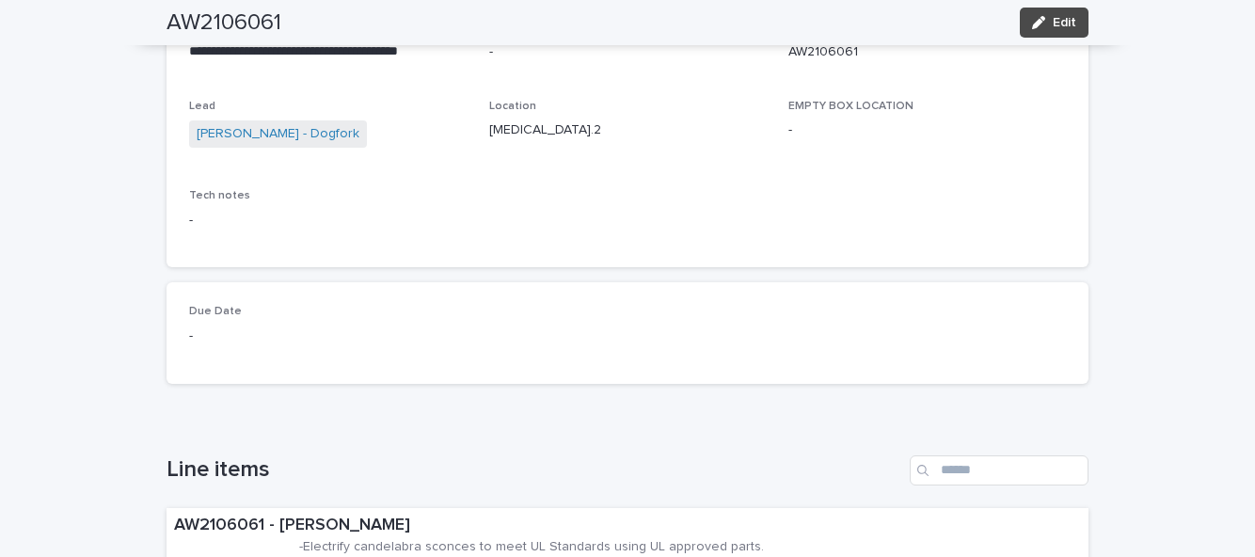
scroll to position [0, 0]
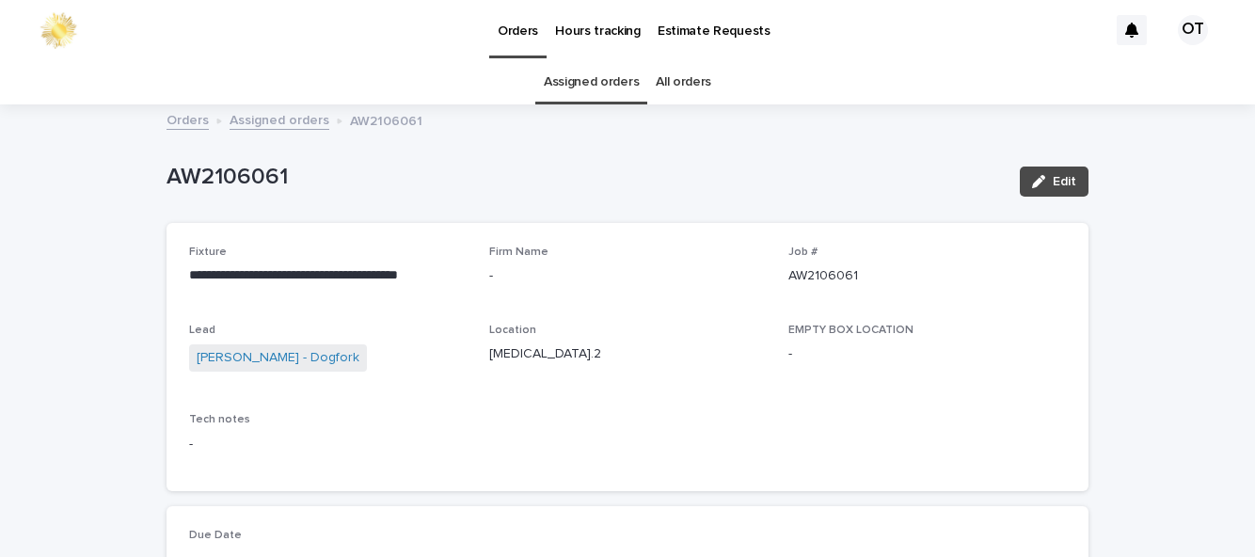
click at [575, 85] on link "Assigned orders" at bounding box center [591, 82] width 95 height 44
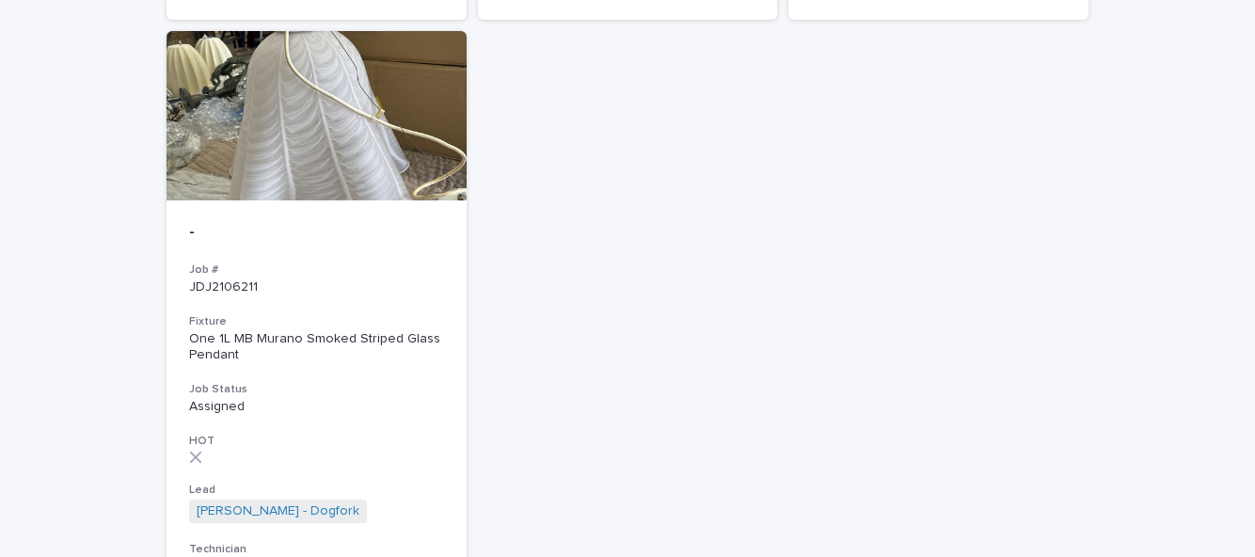
scroll to position [811, 0]
click at [233, 262] on h3 "Job #" at bounding box center [316, 269] width 255 height 15
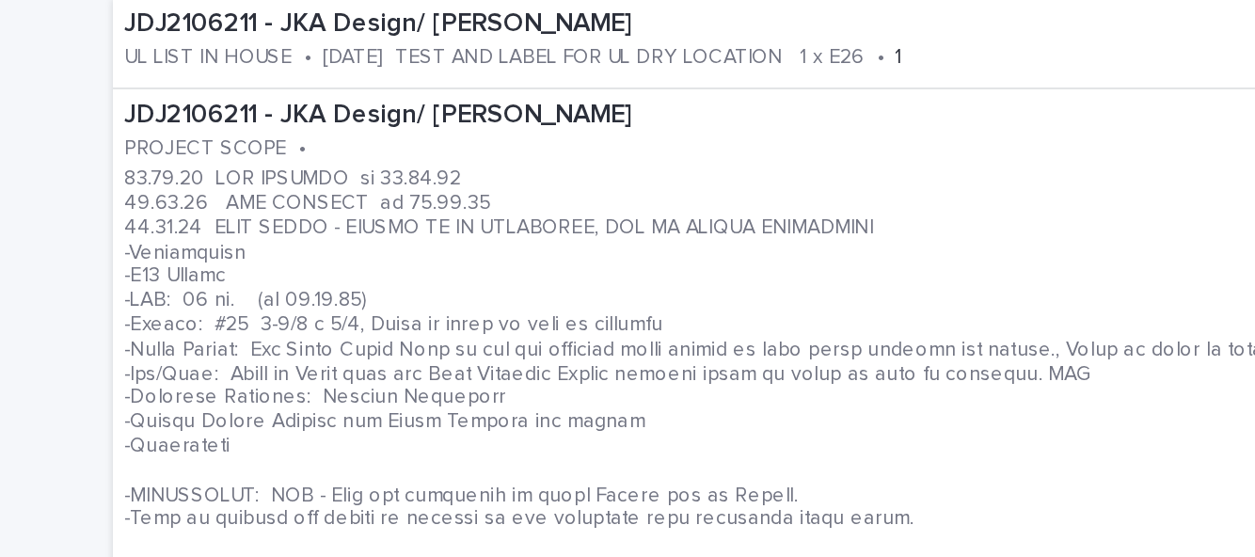
scroll to position [603, 0]
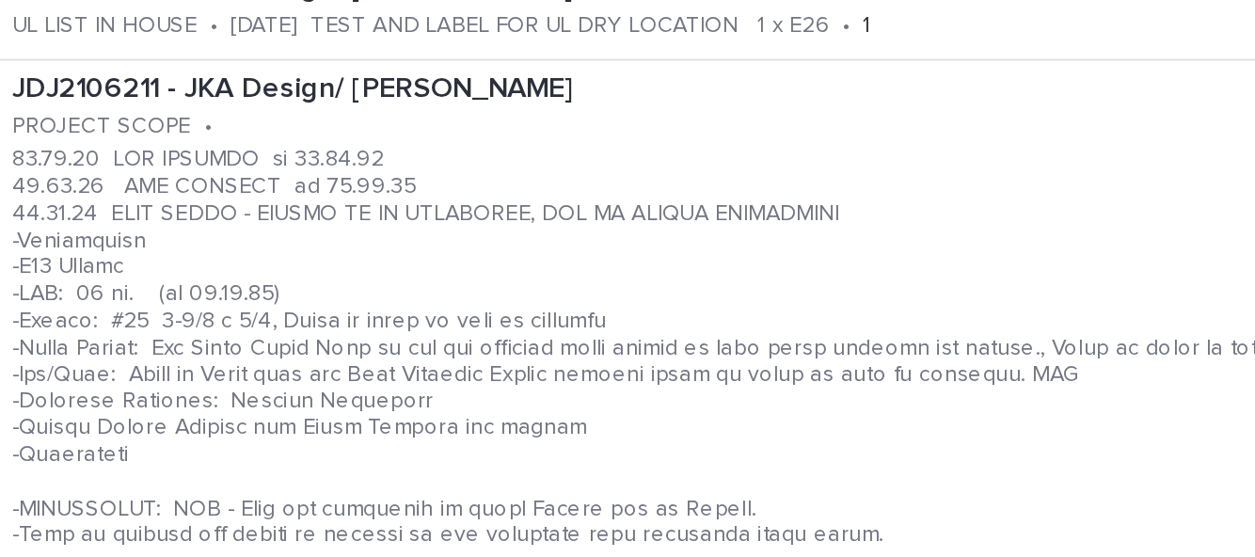
click at [683, 402] on p at bounding box center [587, 423] width 827 height 332
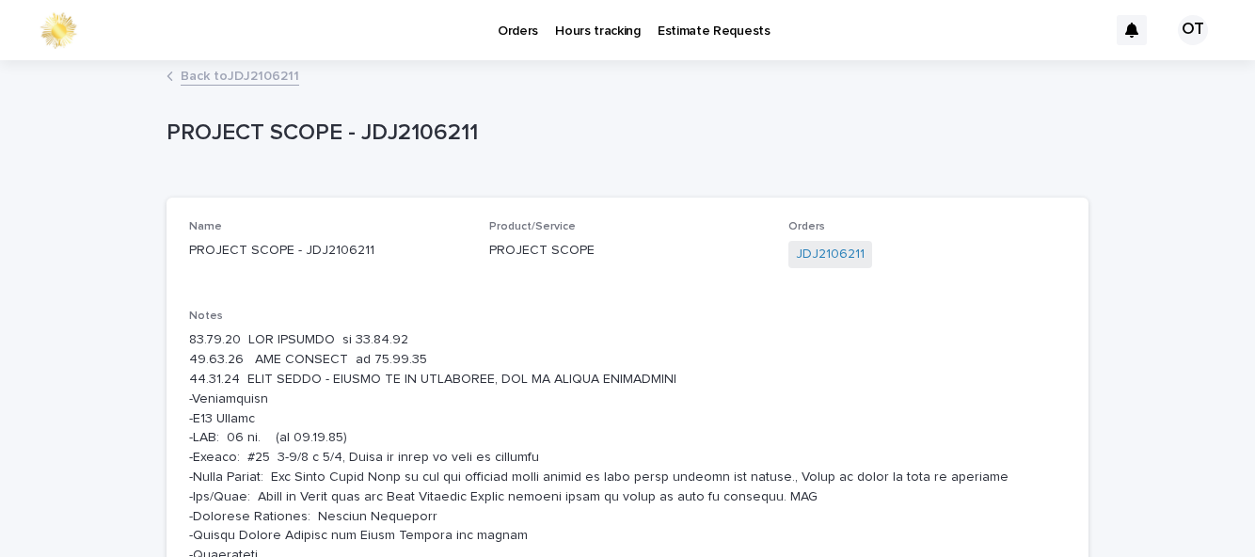
click at [514, 28] on p "Orders" at bounding box center [518, 20] width 40 height 40
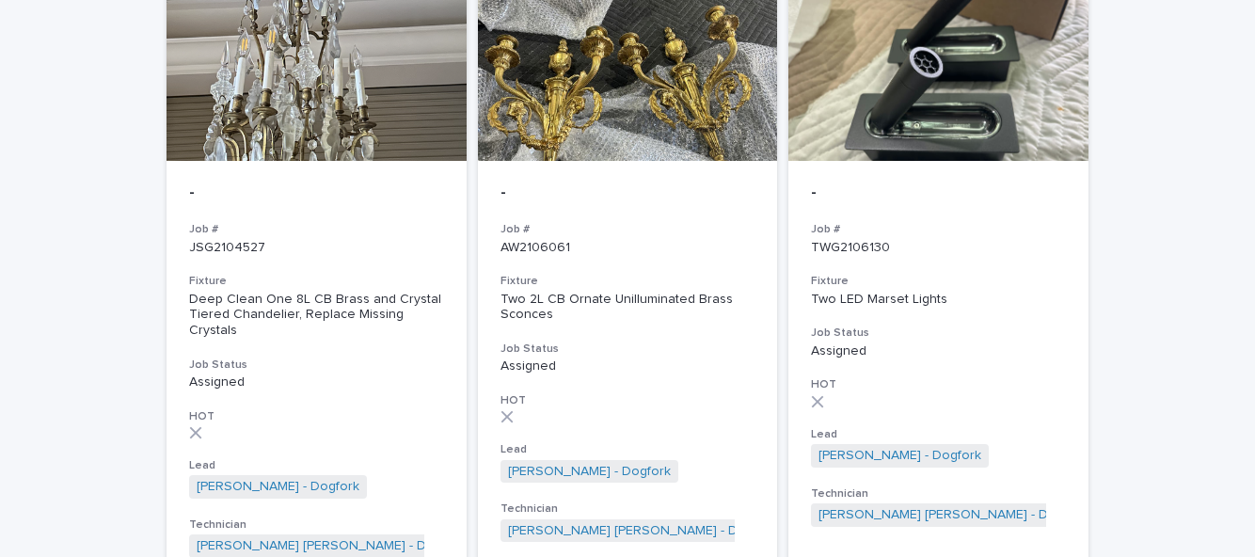
scroll to position [252, 0]
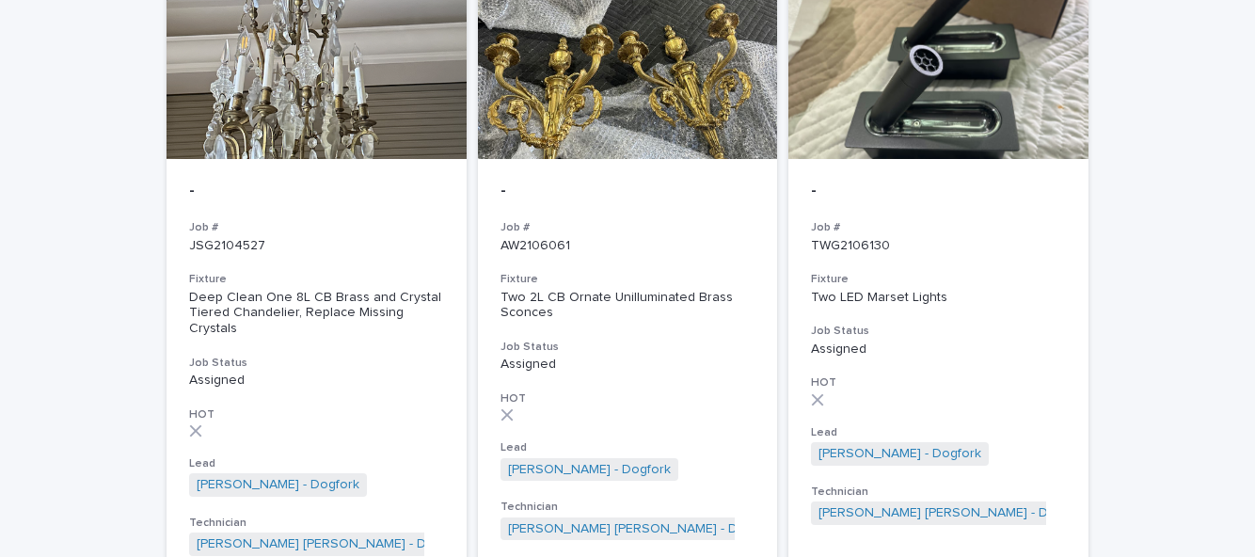
click at [660, 160] on div "- Job # AW2106061 Fixture Two 2L CB Ornate Unilluminated Brass Sconces Job Stat…" at bounding box center [628, 361] width 300 height 404
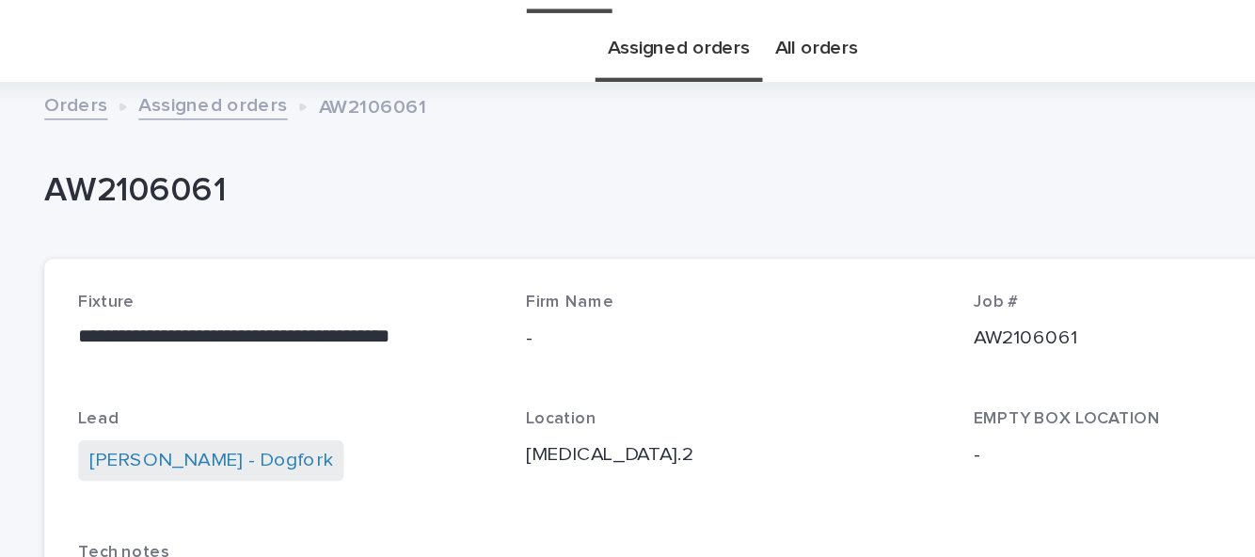
click at [597, 100] on link "Assigned orders" at bounding box center [591, 82] width 95 height 44
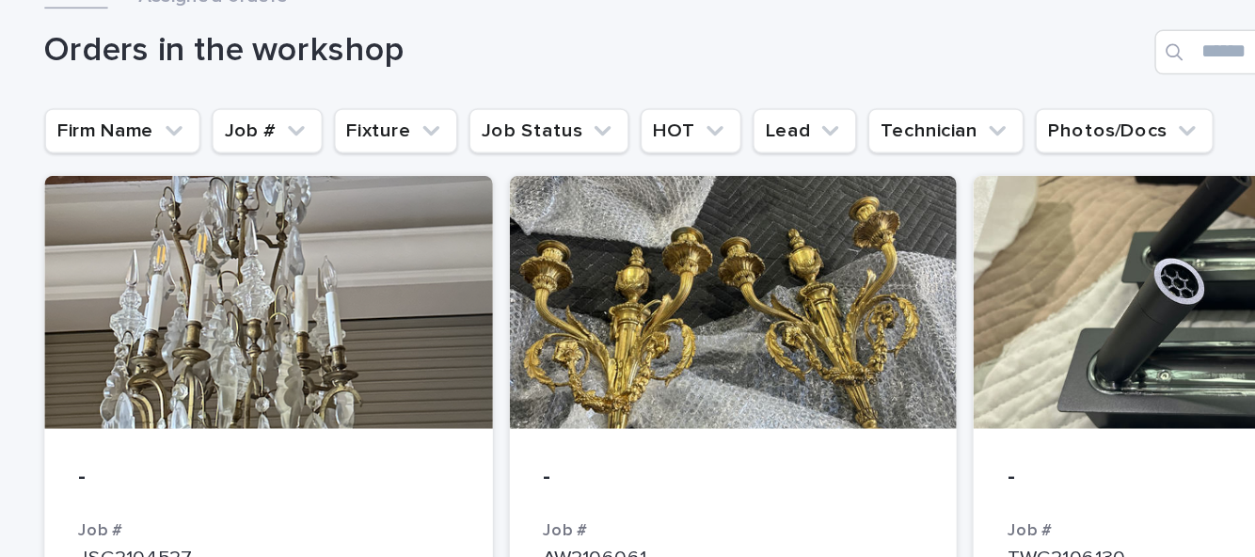
scroll to position [71, 0]
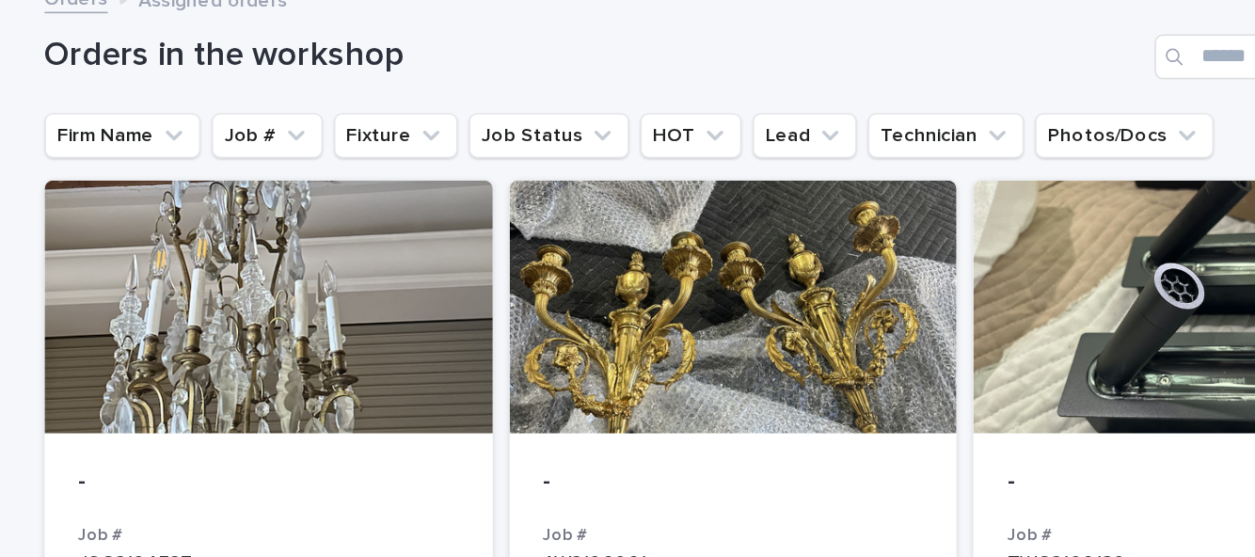
click at [914, 293] on div at bounding box center [938, 254] width 300 height 169
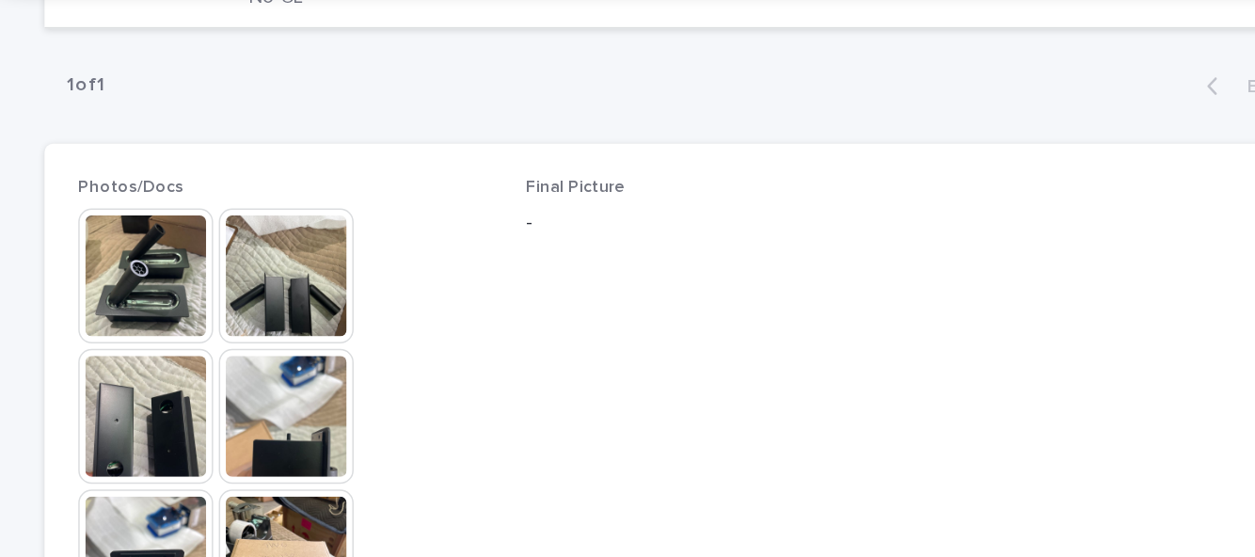
scroll to position [864, 0]
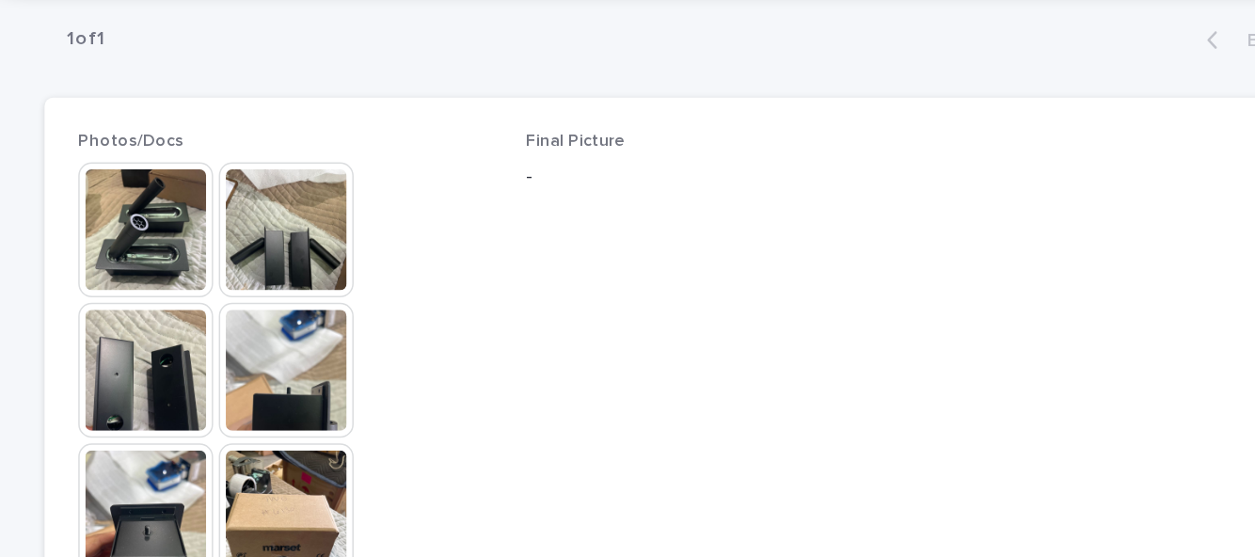
click at [241, 226] on img at bounding box center [234, 203] width 90 height 90
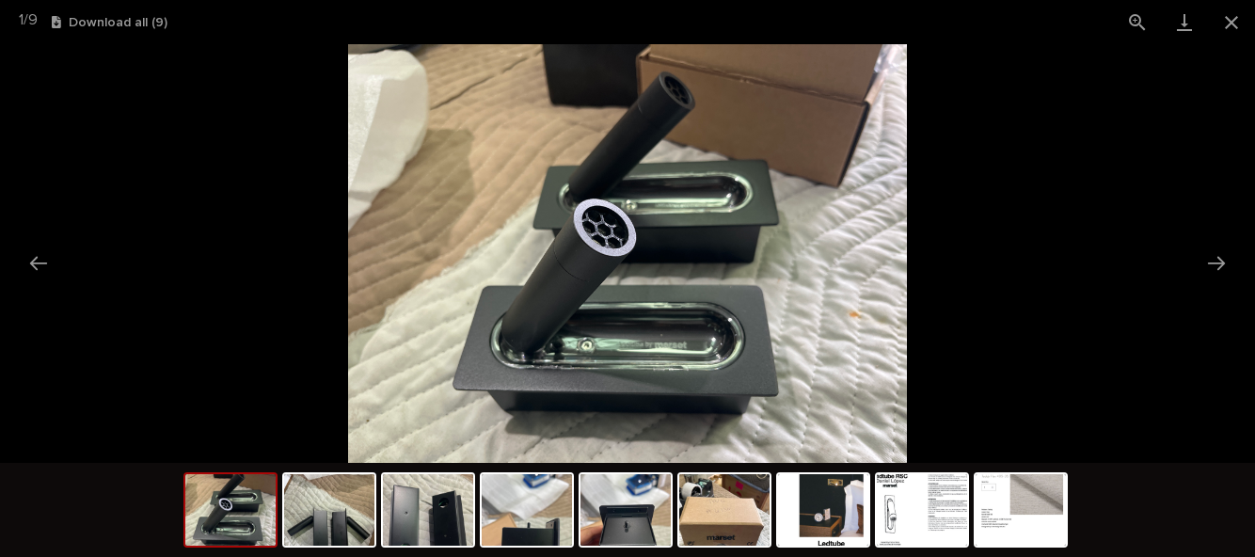
click at [1228, 28] on button "Close gallery" at bounding box center [1231, 22] width 47 height 44
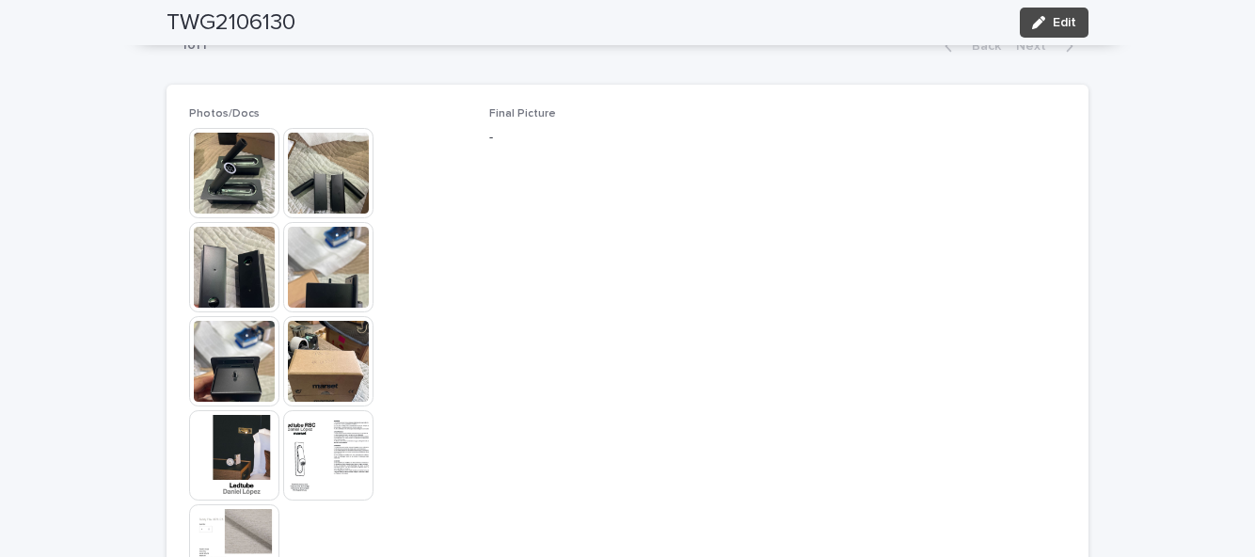
scroll to position [894, 0]
click at [228, 189] on img at bounding box center [234, 174] width 90 height 90
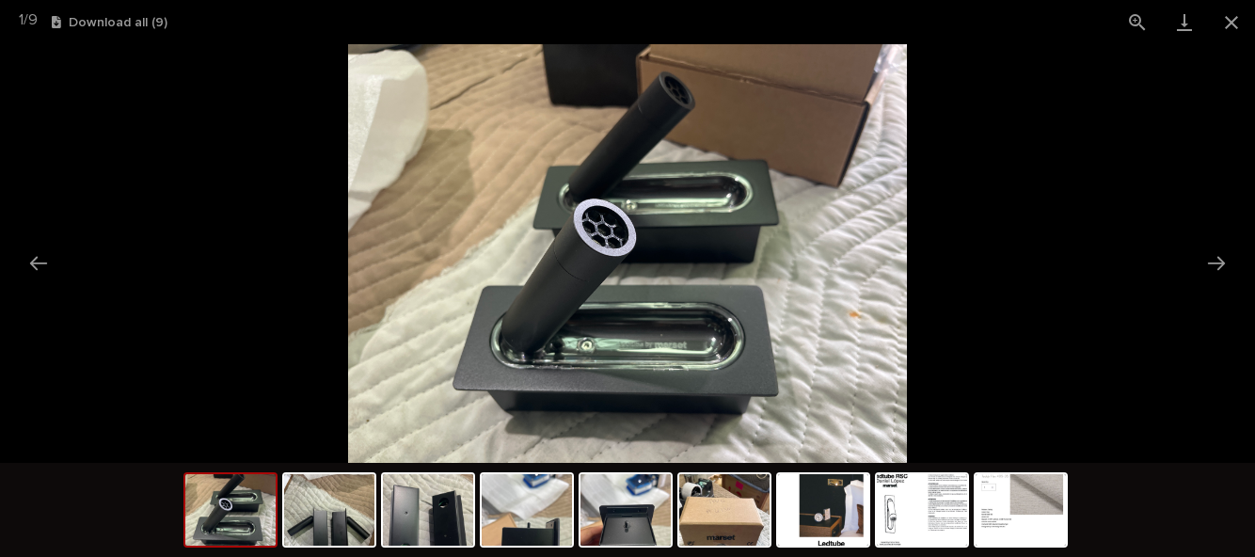
click at [1234, 30] on button "Close gallery" at bounding box center [1231, 22] width 47 height 44
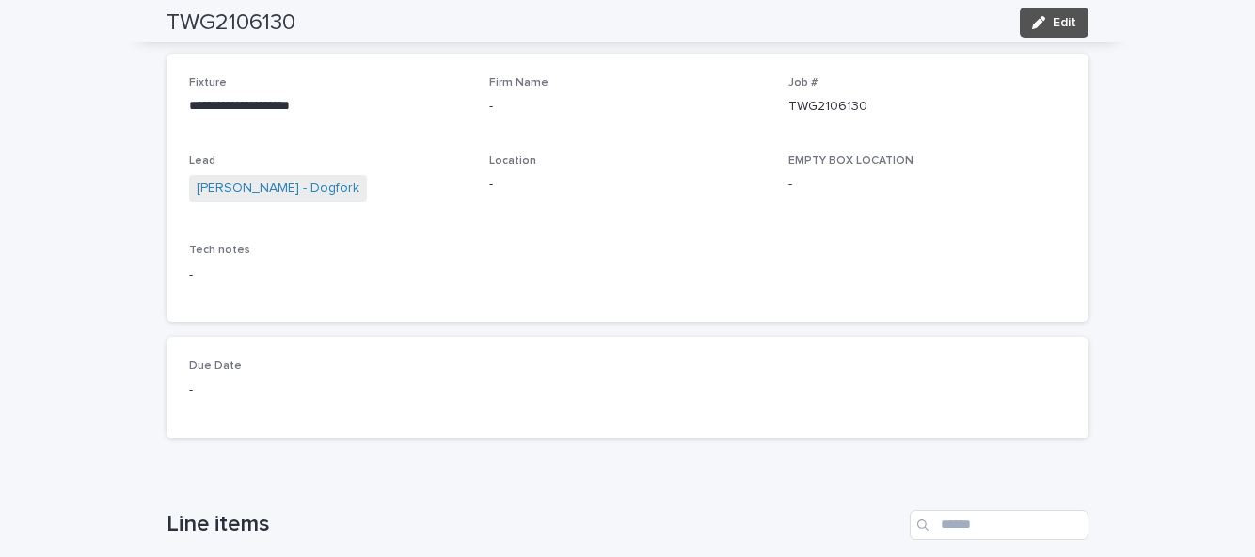
scroll to position [0, 0]
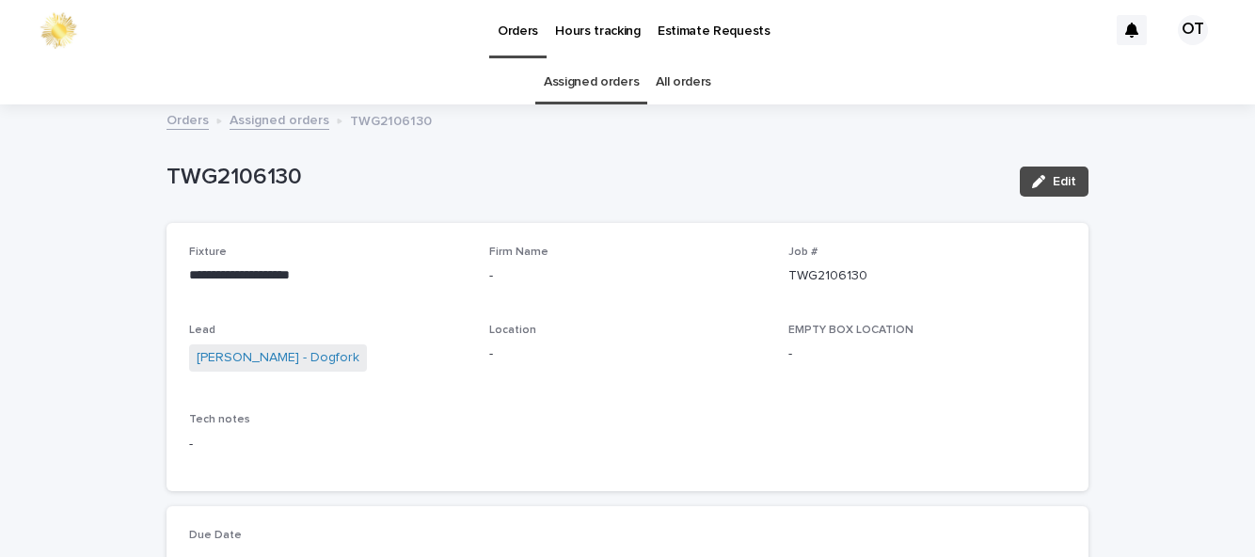
click at [580, 83] on link "Assigned orders" at bounding box center [591, 82] width 95 height 44
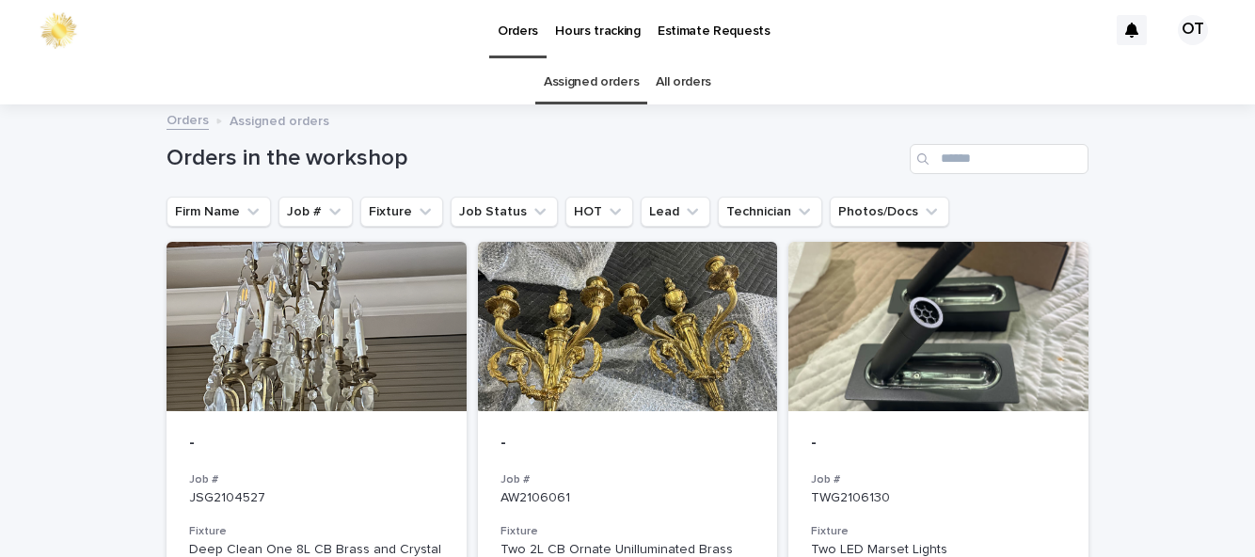
click at [680, 437] on p "-" at bounding box center [627, 444] width 255 height 21
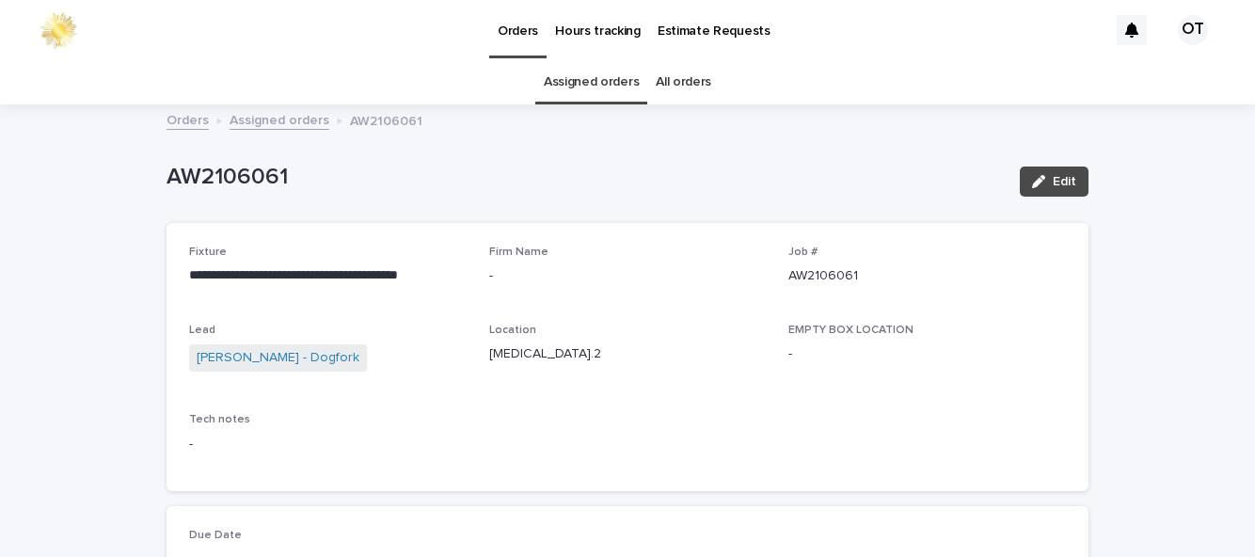
click at [585, 102] on link "Assigned orders" at bounding box center [591, 82] width 95 height 44
